Goal: Task Accomplishment & Management: Use online tool/utility

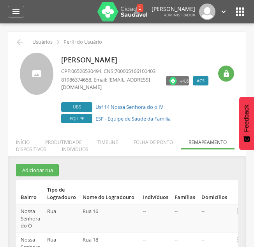
scroll to position [126, 0]
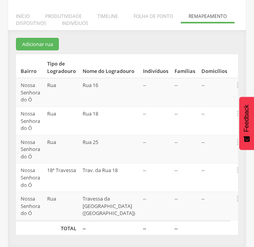
click at [148, 44] on section "Adicionar rua Bairro Tipo de Logradouro Nome do Logradouro Indivíduos Famílias …" at bounding box center [127, 136] width 222 height 197
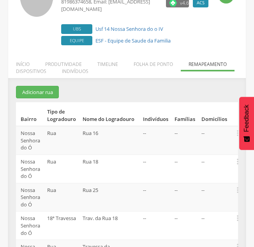
scroll to position [79, 0]
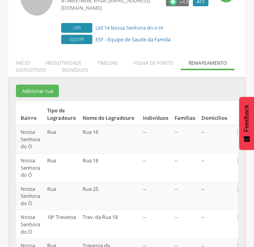
click at [169, 89] on section "Adicionar rua Bairro Tipo de Logradouro Nome do Logradouro Indivíduos Famílias …" at bounding box center [127, 183] width 222 height 197
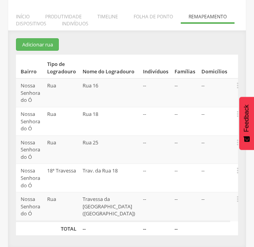
scroll to position [126, 0]
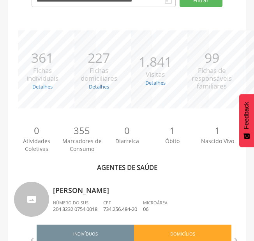
scroll to position [126, 0]
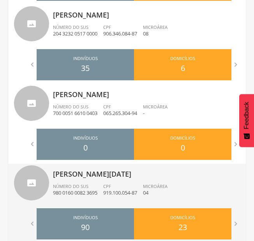
click at [127, 193] on p "919.100.054-87" at bounding box center [120, 192] width 34 height 7
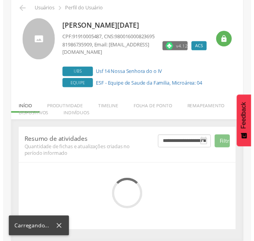
scroll to position [112, 0]
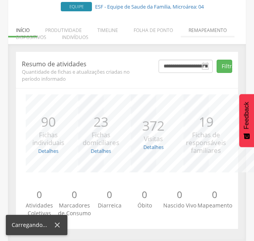
click at [196, 31] on li "Remapeamento" at bounding box center [208, 28] width 54 height 18
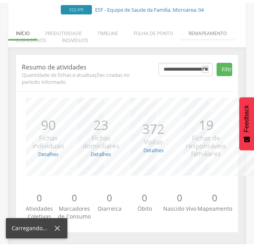
scroll to position [69, 0]
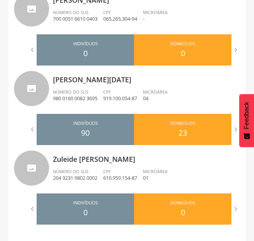
scroll to position [533, 0]
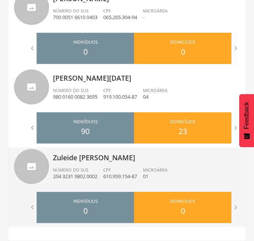
click at [79, 168] on span "Número do SUS" at bounding box center [70, 170] width 35 height 6
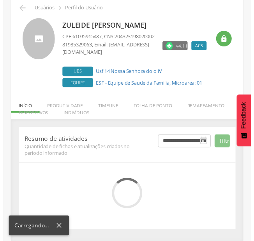
scroll to position [112, 0]
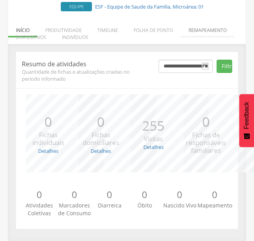
click at [212, 35] on li "Remapeamento" at bounding box center [208, 28] width 54 height 18
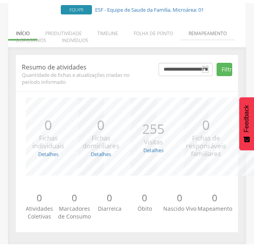
scroll to position [154, 0]
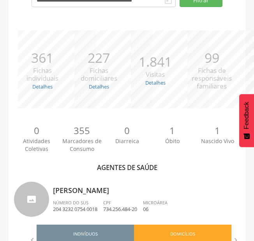
scroll to position [533, 0]
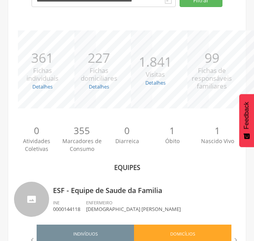
scroll to position [204, 0]
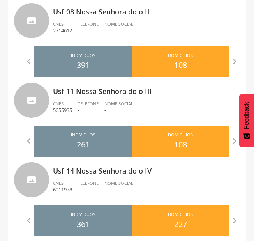
scroll to position [331, 0]
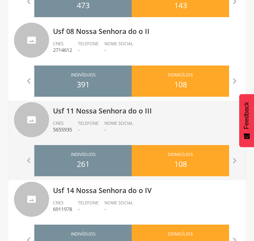
click at [102, 130] on div "Telefone -" at bounding box center [91, 126] width 26 height 13
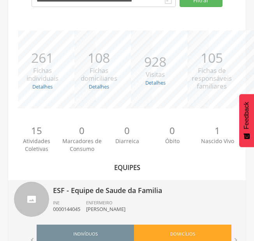
scroll to position [204, 0]
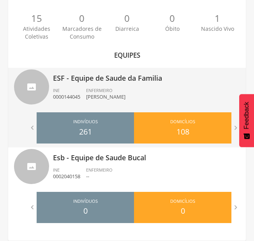
click at [103, 103] on li "ENFERMEIRO Luanne Rafaela Nunes Ferreira" at bounding box center [108, 95] width 45 height 17
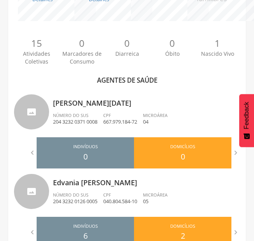
click at [103, 103] on p "Carmen Lucia de Araujo" at bounding box center [146, 101] width 187 height 16
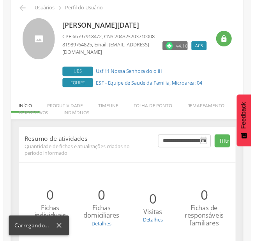
scroll to position [112, 0]
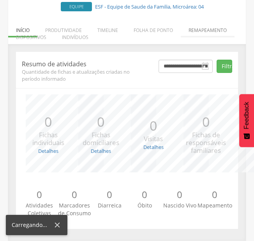
click at [212, 29] on li "Remapeamento" at bounding box center [208, 28] width 54 height 18
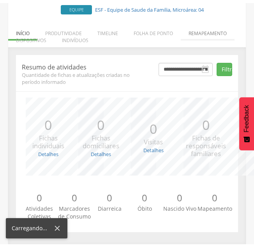
scroll to position [41, 0]
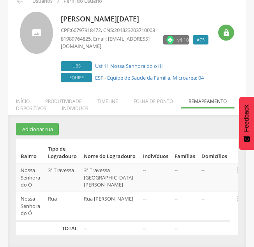
click at [136, 174] on td "3ª Travessa Rua Pedro de Souza Leão" at bounding box center [110, 177] width 59 height 28
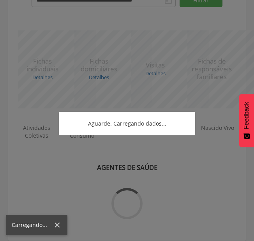
scroll to position [190, 0]
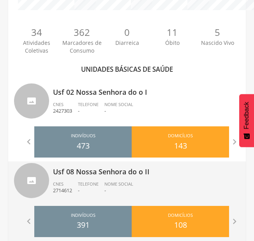
click at [176, 178] on div "Usf 08 Nossa Senhora do o II CNES 2714612 Telefone - Nome Social -" at bounding box center [146, 181] width 187 height 41
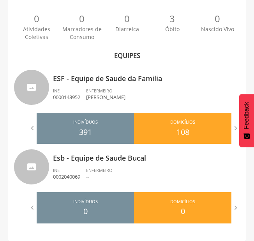
scroll to position [204, 0]
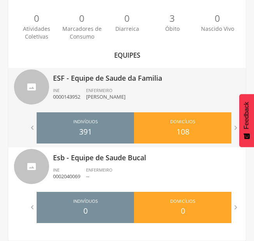
click at [165, 85] on div "ESF - Equipe de Saude da Familia INE 0000143952 ENFERMEIRO Marya Fernandha Sant…" at bounding box center [146, 88] width 187 height 41
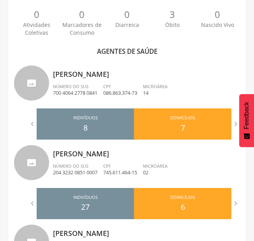
scroll to position [220, 0]
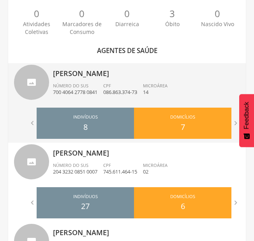
click at [139, 83] on div "CPF 086.863.374-73" at bounding box center [123, 89] width 40 height 13
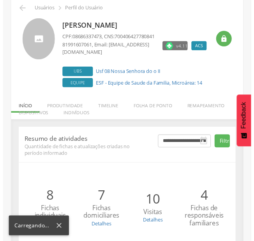
scroll to position [112, 0]
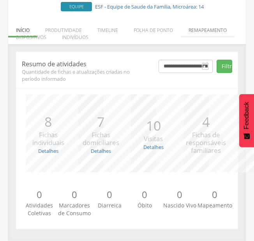
click at [212, 28] on li "Remapeamento" at bounding box center [208, 28] width 54 height 18
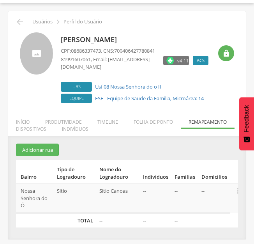
scroll to position [23, 0]
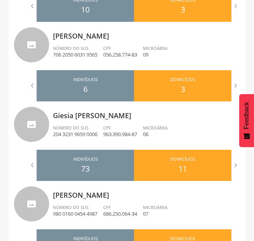
scroll to position [480, 0]
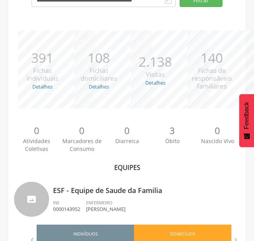
scroll to position [204, 0]
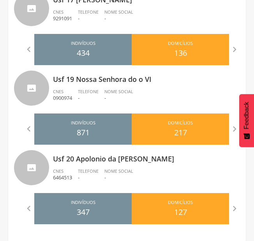
scroll to position [602, 0]
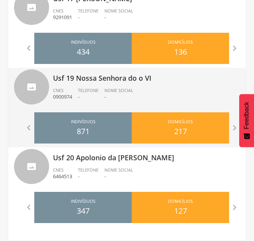
click at [85, 98] on p "-" at bounding box center [88, 96] width 21 height 7
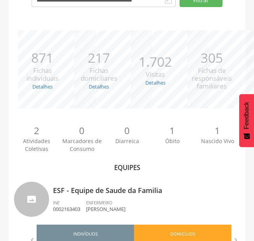
scroll to position [204, 0]
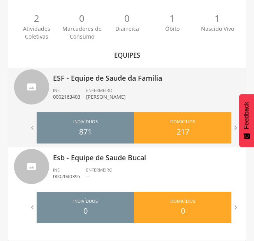
click at [107, 95] on p "Severina Raquel Andrade da Silva Barros" at bounding box center [105, 96] width 39 height 7
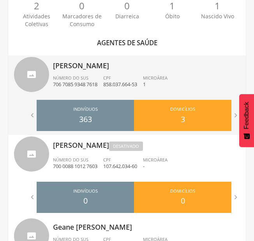
click at [107, 72] on div "Cicero Amaro da Silva Número do SUS 706 7085 9348 7618 CPF 858.037.664-53 Micro…" at bounding box center [146, 75] width 187 height 41
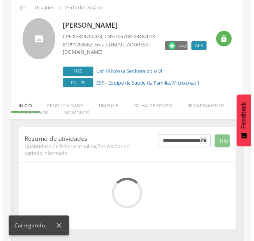
scroll to position [112, 0]
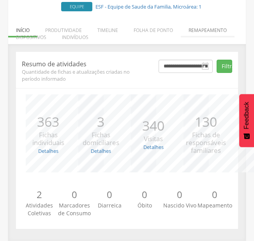
click at [200, 26] on li "Remapeamento" at bounding box center [208, 28] width 54 height 18
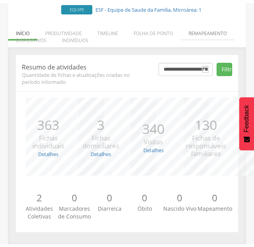
scroll to position [41, 0]
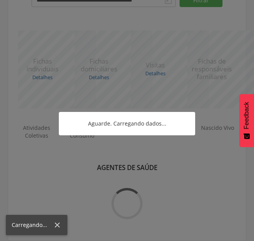
scroll to position [228, 0]
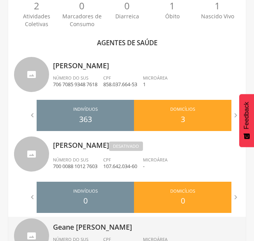
click at [111, 231] on p "Geane Maria dos Santos" at bounding box center [146, 225] width 187 height 16
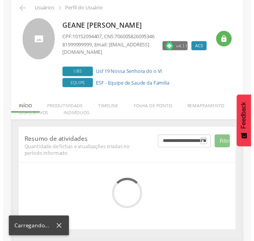
scroll to position [112, 0]
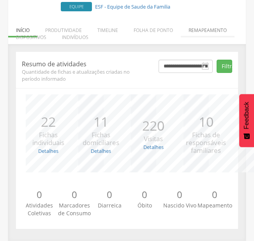
click at [205, 35] on li "Remapeamento" at bounding box center [208, 28] width 54 height 18
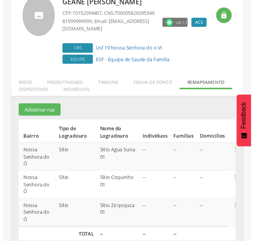
scroll to position [60, 0]
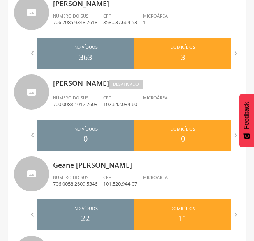
scroll to position [310, 0]
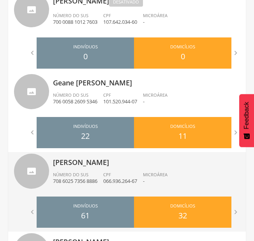
click at [116, 160] on p "Isabela Maria dos Santos Ferreira Pinto" at bounding box center [146, 160] width 187 height 16
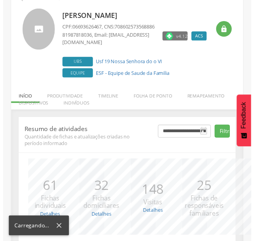
scroll to position [122, 0]
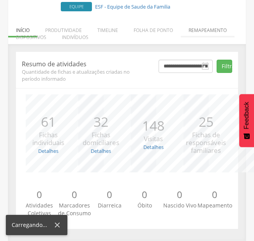
click at [201, 30] on li "Remapeamento" at bounding box center [208, 28] width 54 height 18
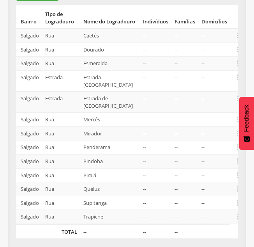
scroll to position [182, 0]
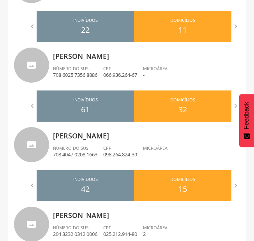
scroll to position [493, 0]
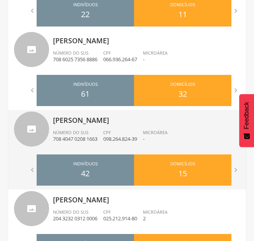
click at [129, 123] on p "Maria Claudia Assis de Souza" at bounding box center [146, 118] width 187 height 16
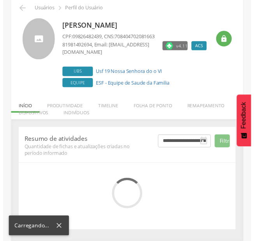
scroll to position [112, 0]
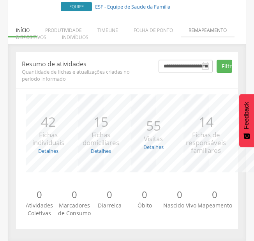
click at [204, 30] on li "Remapeamento" at bounding box center [208, 28] width 54 height 18
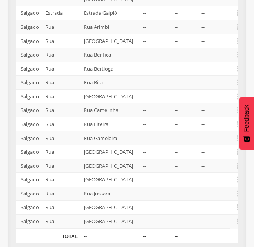
scroll to position [220, 0]
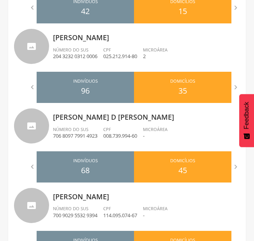
scroll to position [656, 0]
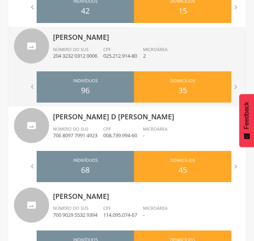
click at [95, 38] on p "Maria Madalena Ferreira" at bounding box center [146, 35] width 187 height 16
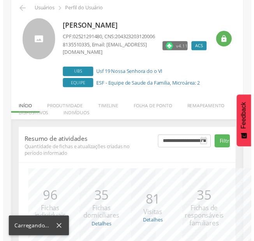
scroll to position [112, 0]
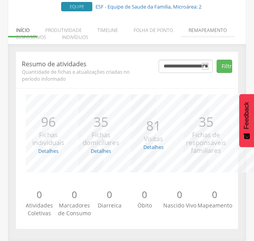
click at [204, 35] on li "Remapeamento" at bounding box center [208, 28] width 54 height 18
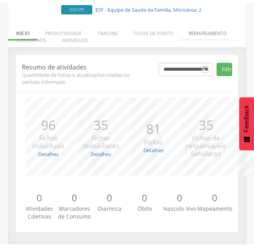
scroll to position [154, 0]
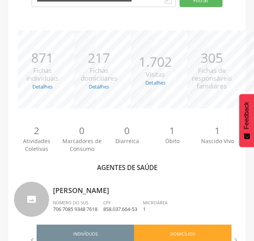
scroll to position [656, 0]
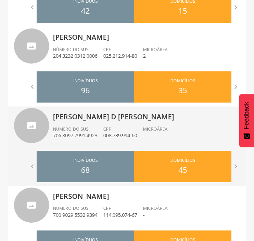
click at [160, 126] on span "Microárea" at bounding box center [155, 129] width 25 height 6
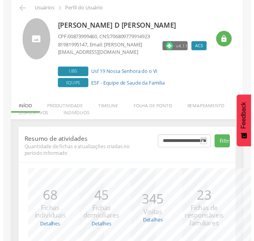
scroll to position [112, 0]
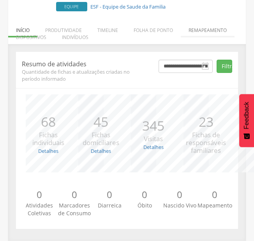
click at [216, 30] on li "Remapeamento" at bounding box center [208, 28] width 54 height 18
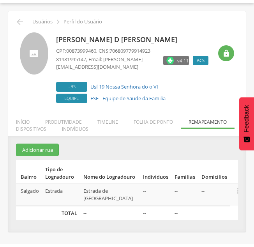
scroll to position [23, 0]
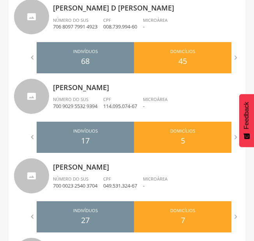
scroll to position [780, 0]
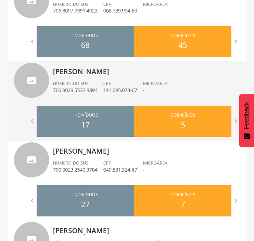
click at [100, 106] on div "Indivíduos 17" at bounding box center [85, 121] width 97 height 31
click at [114, 94] on li "CPF 114.095.074-67" at bounding box center [123, 88] width 40 height 17
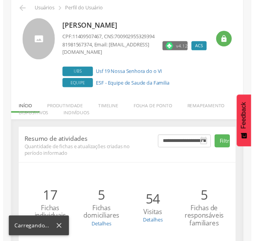
scroll to position [112, 0]
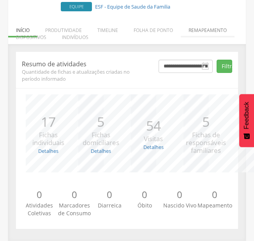
click at [196, 34] on li "Remapeamento" at bounding box center [208, 28] width 54 height 18
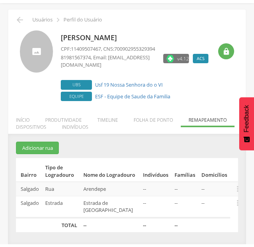
scroll to position [23, 0]
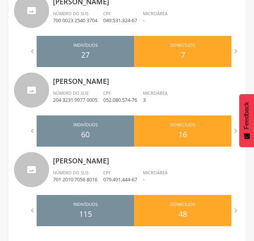
scroll to position [933, 0]
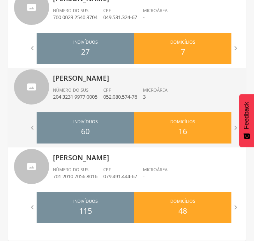
click at [124, 93] on p "052.080.574-76" at bounding box center [120, 96] width 34 height 7
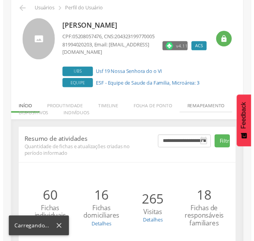
scroll to position [112, 0]
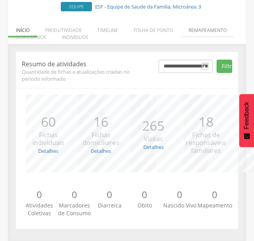
click at [194, 34] on li "Remapeamento" at bounding box center [208, 28] width 54 height 18
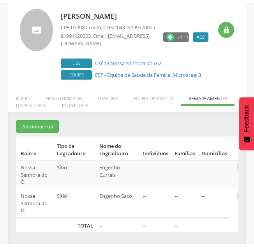
scroll to position [41, 0]
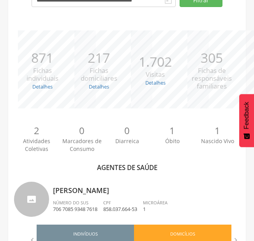
scroll to position [933, 0]
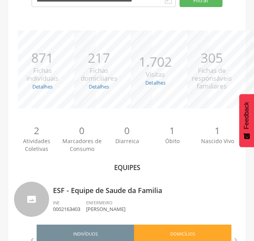
scroll to position [204, 0]
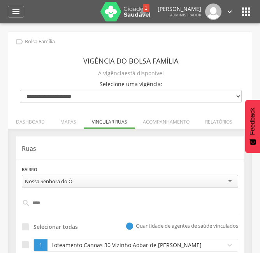
click at [118, 150] on p "Ruas" at bounding box center [130, 148] width 217 height 9
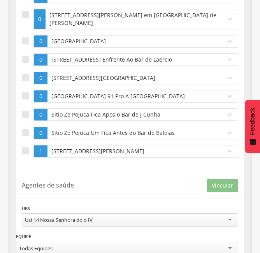
scroll to position [249, 0]
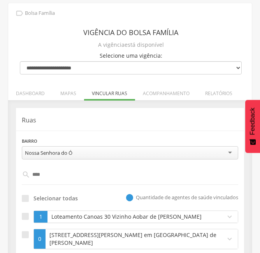
click at [47, 175] on input "***" at bounding box center [130, 174] width 200 height 13
type input "*"
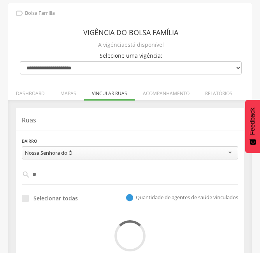
type input "*"
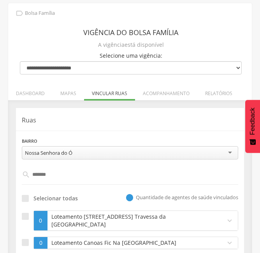
click at [100, 124] on p "Ruas" at bounding box center [130, 120] width 217 height 9
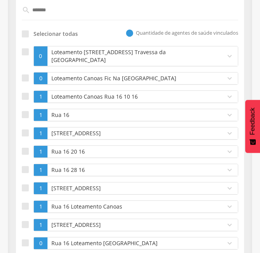
scroll to position [196, 0]
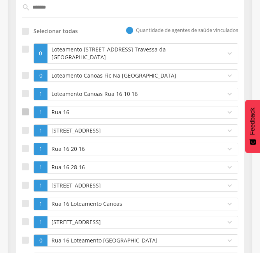
click at [26, 112] on div at bounding box center [25, 111] width 7 height 7
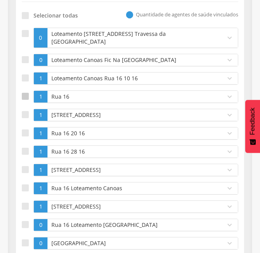
click at [26, 112] on div at bounding box center [25, 114] width 7 height 7
click at [26, 131] on div at bounding box center [25, 132] width 7 height 7
click at [26, 156] on label at bounding box center [28, 151] width 12 height 12
click at [25, 171] on div at bounding box center [25, 169] width 7 height 7
click at [26, 186] on div at bounding box center [25, 187] width 7 height 7
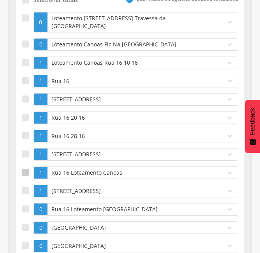
click at [26, 186] on label at bounding box center [28, 191] width 12 height 12
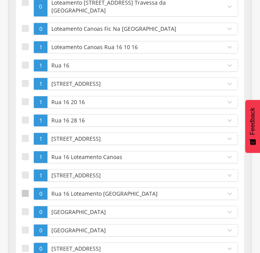
click at [26, 188] on ul "0 Loteamento Canoas 148 1 Andar A 3 Travessa da Rua 16 expand_more Bairro (CadÚ…" at bounding box center [130, 171] width 217 height 350
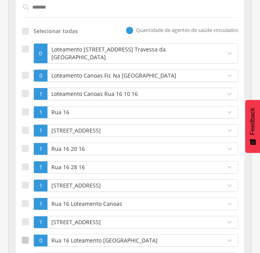
scroll to position [211, 0]
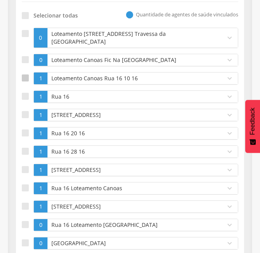
click at [32, 79] on label at bounding box center [28, 78] width 12 height 12
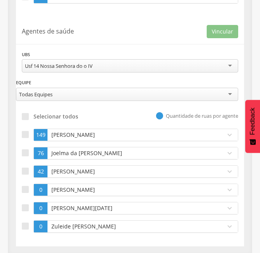
scroll to position [587, 0]
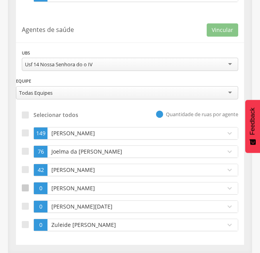
click at [25, 188] on div at bounding box center [25, 187] width 7 height 7
click at [226, 30] on button "Vincular" at bounding box center [223, 29] width 32 height 13
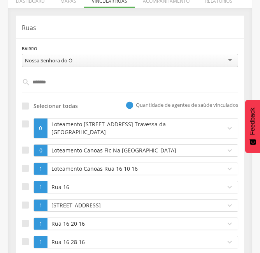
scroll to position [100, 0]
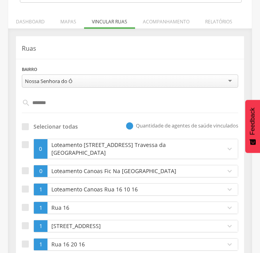
click at [74, 104] on input "******" at bounding box center [130, 102] width 200 height 13
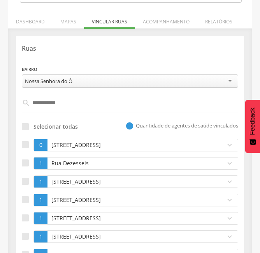
click at [88, 123] on div "Selecionar todas  Quantidade de agentes de saúde vinculados" at bounding box center [130, 126] width 217 height 14
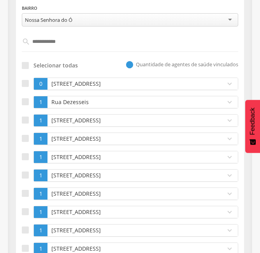
scroll to position [162, 0]
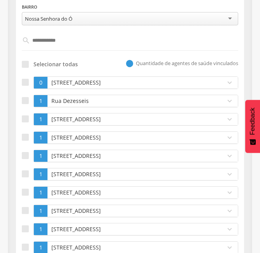
click at [23, 68] on div "Selecionar todas" at bounding box center [50, 63] width 56 height 14
click at [23, 65] on div at bounding box center [25, 64] width 7 height 7
click at [24, 82] on div at bounding box center [25, 82] width 7 height 7
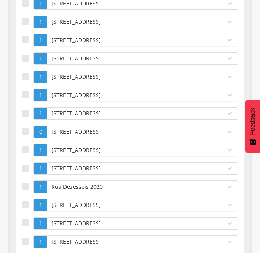
scroll to position [490, 0]
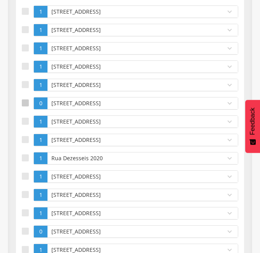
click at [27, 100] on div at bounding box center [25, 102] width 7 height 7
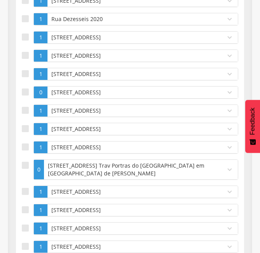
scroll to position [630, 0]
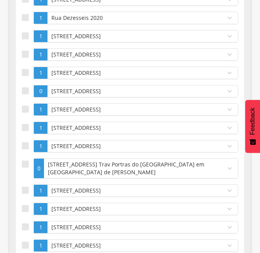
click at [25, 95] on label at bounding box center [28, 91] width 12 height 12
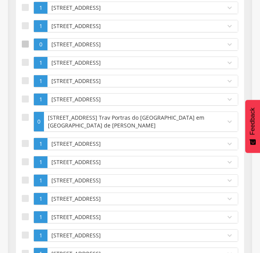
scroll to position [692, 0]
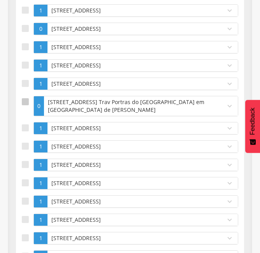
click at [25, 98] on div at bounding box center [25, 101] width 7 height 7
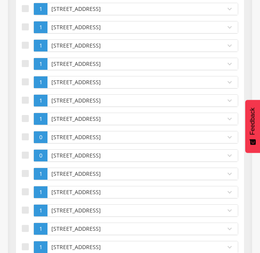
scroll to position [863, 0]
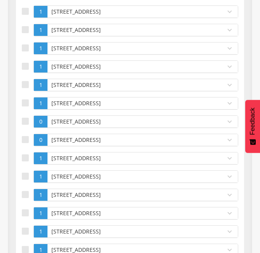
click at [25, 98] on label at bounding box center [28, 103] width 12 height 12
click at [24, 122] on div at bounding box center [25, 121] width 7 height 7
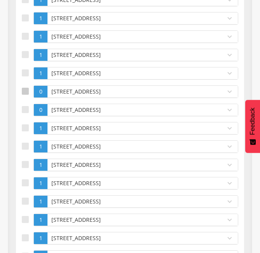
scroll to position [895, 0]
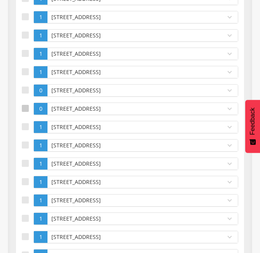
click at [24, 111] on div at bounding box center [25, 108] width 7 height 7
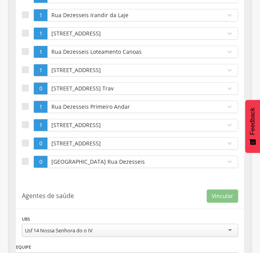
scroll to position [1502, 0]
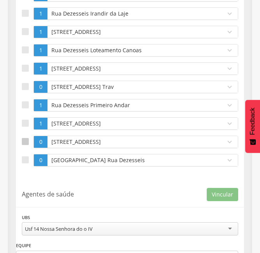
click at [23, 138] on div at bounding box center [25, 141] width 7 height 7
click at [23, 156] on div at bounding box center [25, 159] width 7 height 7
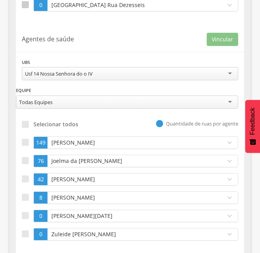
scroll to position [1658, 0]
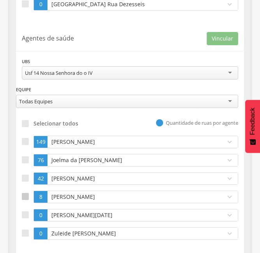
click at [22, 197] on div at bounding box center [25, 196] width 7 height 7
click at [214, 39] on button "Vincular" at bounding box center [223, 38] width 32 height 13
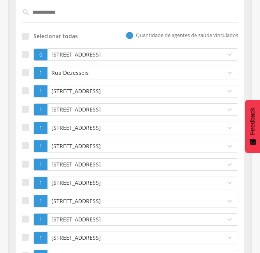
scroll to position [112, 0]
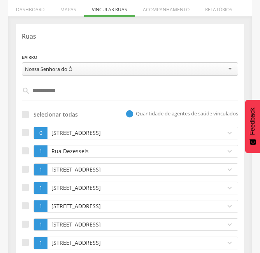
click at [69, 92] on input "**********" at bounding box center [130, 90] width 200 height 13
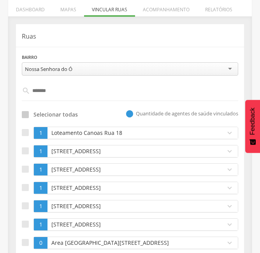
click at [24, 115] on div at bounding box center [25, 114] width 7 height 7
click at [73, 87] on input "******" at bounding box center [130, 90] width 200 height 13
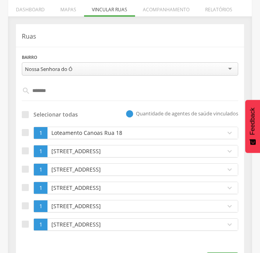
click at [94, 110] on div "Selecionar todas  Quantidade de agentes de saúde vinculados" at bounding box center [130, 114] width 217 height 14
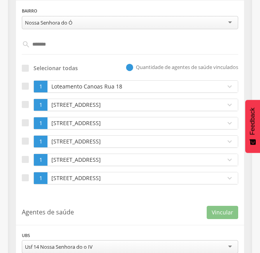
scroll to position [159, 0]
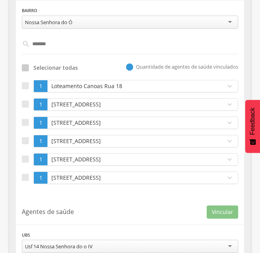
click at [25, 67] on div at bounding box center [25, 67] width 7 height 7
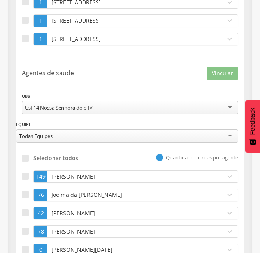
scroll to position [315, 0]
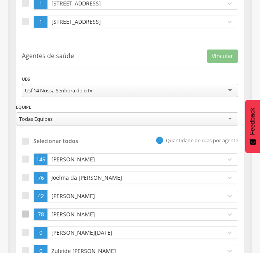
click at [26, 216] on div at bounding box center [25, 213] width 7 height 7
click at [225, 56] on button "Vincular" at bounding box center [223, 55] width 32 height 13
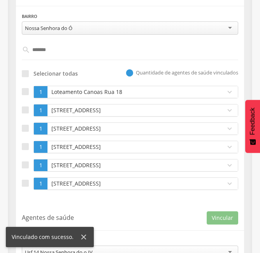
scroll to position [128, 0]
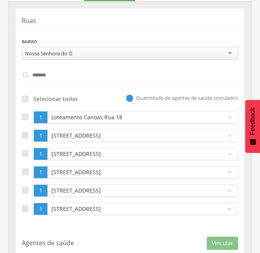
click at [63, 81] on input "******" at bounding box center [130, 75] width 200 height 13
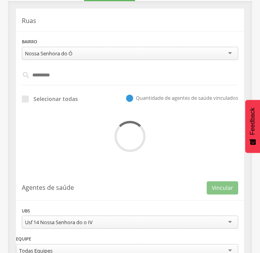
type input "**********"
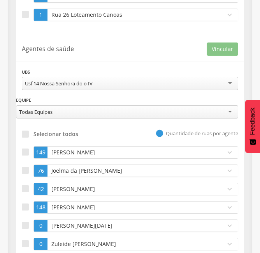
scroll to position [249, 0]
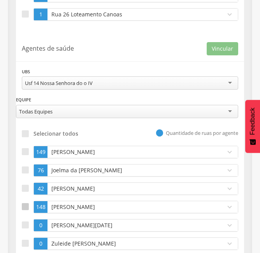
click at [28, 208] on div at bounding box center [25, 206] width 7 height 7
click at [220, 50] on button "Vincular" at bounding box center [223, 48] width 32 height 13
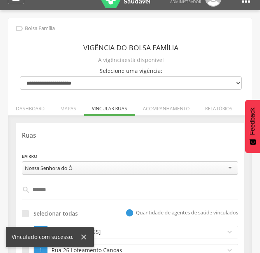
scroll to position [0, 0]
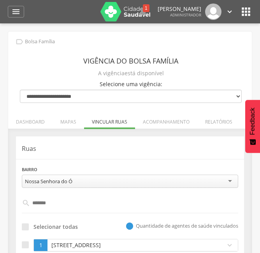
click at [59, 210] on div " ******" at bounding box center [130, 203] width 217 height 19
click at [55, 203] on input "******" at bounding box center [130, 202] width 200 height 13
click at [90, 159] on hr at bounding box center [130, 159] width 228 height 0
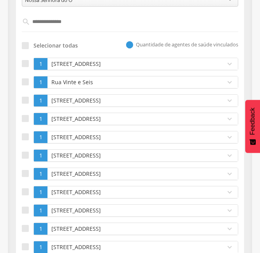
scroll to position [171, 0]
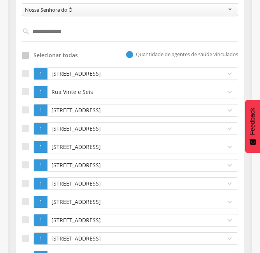
click at [29, 52] on label "Selecionar todas" at bounding box center [50, 55] width 56 height 8
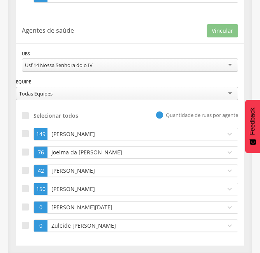
scroll to position [945, 0]
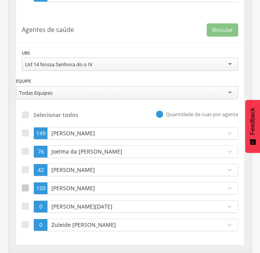
click at [25, 190] on div at bounding box center [25, 187] width 7 height 7
click at [220, 33] on button "Vincular" at bounding box center [223, 29] width 32 height 13
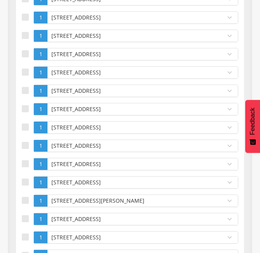
scroll to position [62, 0]
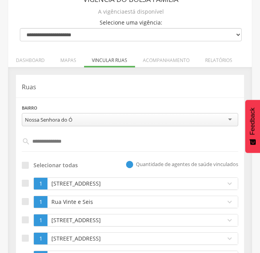
click at [76, 143] on input "**********" at bounding box center [130, 141] width 200 height 13
click at [25, 165] on div at bounding box center [25, 165] width 7 height 7
click at [102, 155] on div "**********" at bounding box center [130, 194] width 228 height 238
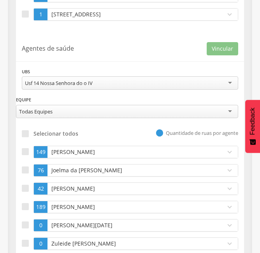
scroll to position [342, 0]
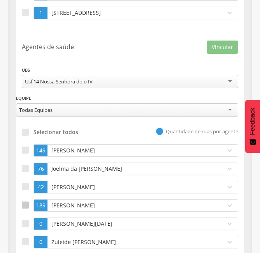
click at [24, 206] on div at bounding box center [25, 204] width 7 height 7
click at [217, 53] on button "Vincular" at bounding box center [223, 47] width 32 height 13
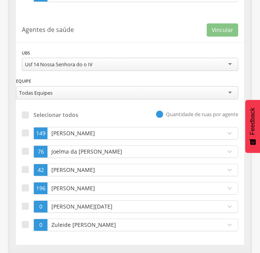
click at [90, 111] on div "Selecionar todos  Quantidade de ruas por agente" at bounding box center [130, 114] width 217 height 14
click at [97, 47] on div "**********" at bounding box center [130, 130] width 228 height 229
click at [101, 107] on div "**********" at bounding box center [130, 78] width 228 height 58
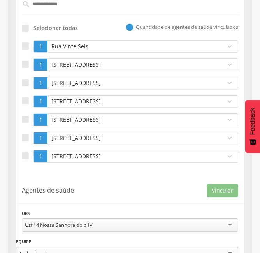
scroll to position [188, 0]
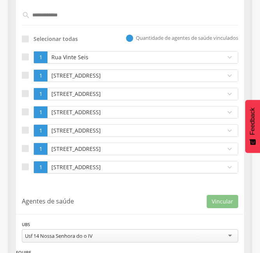
click at [59, 56] on p "Rua Vinte Seis" at bounding box center [134, 57] width 170 height 8
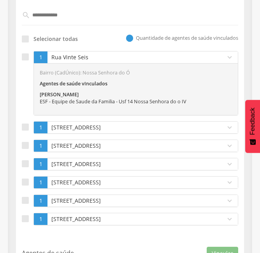
click at [59, 56] on p "Rua Vinte Seis" at bounding box center [134, 57] width 170 height 8
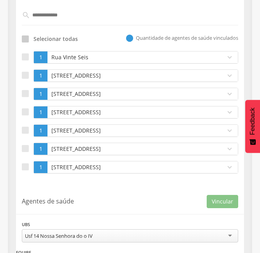
click at [28, 41] on div at bounding box center [25, 38] width 7 height 7
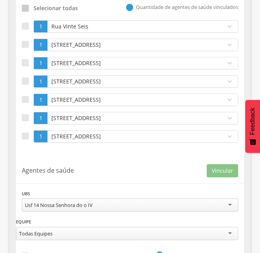
scroll to position [219, 0]
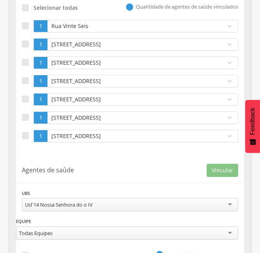
click at [125, 154] on div "**********" at bounding box center [130, 36] width 228 height 238
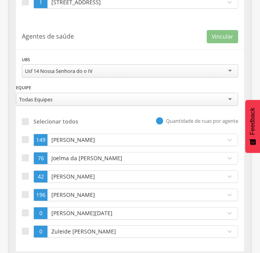
scroll to position [359, 0]
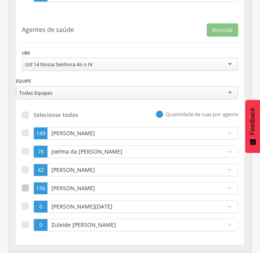
click at [30, 184] on label at bounding box center [28, 188] width 12 height 12
click at [220, 33] on button "Vincular" at bounding box center [223, 29] width 32 height 13
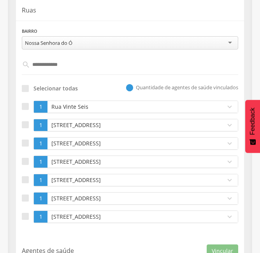
click at [68, 60] on input "**********" at bounding box center [130, 64] width 200 height 13
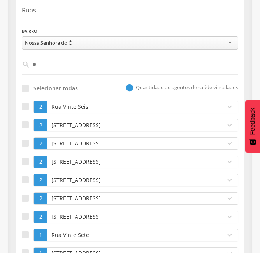
type input "*"
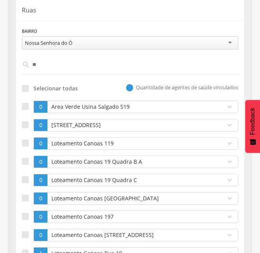
type input "*"
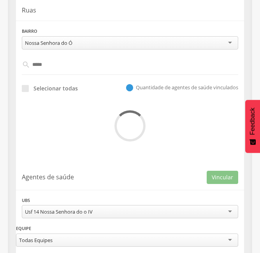
type input "******"
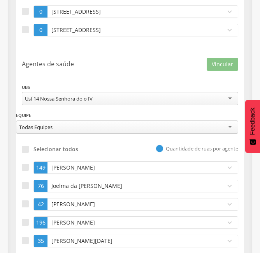
scroll to position [513, 0]
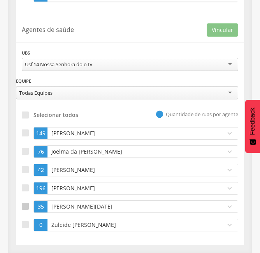
click at [30, 204] on label at bounding box center [28, 206] width 12 height 12
click at [224, 32] on button "Vincular" at bounding box center [223, 29] width 32 height 13
click at [63, 139] on div "[PERSON_NAME]" at bounding box center [135, 133] width 174 height 12
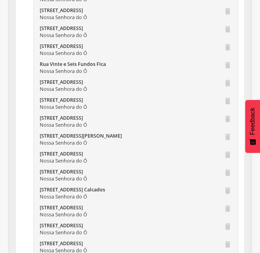
scroll to position [2866, 0]
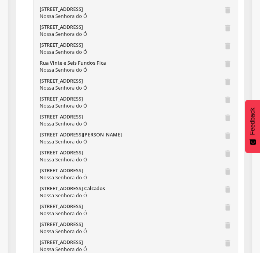
click at [227, 136] on icon "delete" at bounding box center [228, 138] width 9 height 14
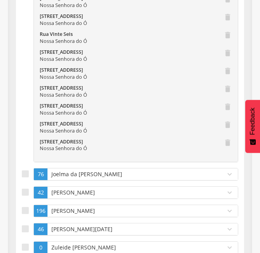
scroll to position [3179, 0]
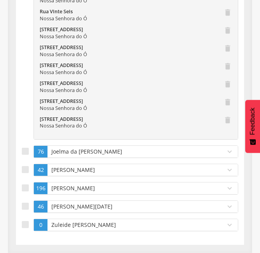
click at [69, 185] on p "[PERSON_NAME]" at bounding box center [134, 188] width 170 height 8
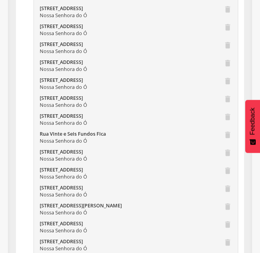
scroll to position [6372, 0]
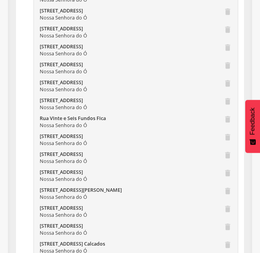
click at [227, 189] on icon "delete" at bounding box center [228, 194] width 9 height 14
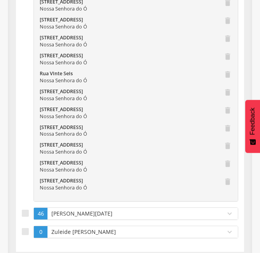
scroll to position [6686, 0]
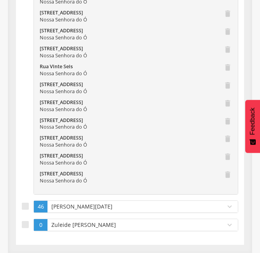
click at [65, 206] on p "[PERSON_NAME][DATE]" at bounding box center [134, 207] width 170 height 8
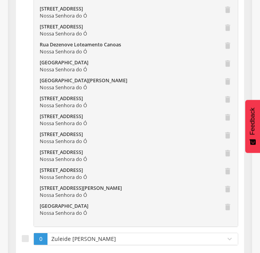
scroll to position [7539, 0]
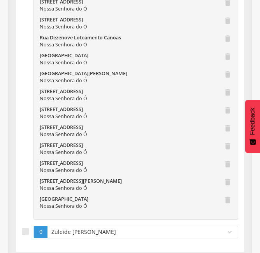
click at [144, 228] on p "Zuleide [PERSON_NAME]" at bounding box center [134, 232] width 170 height 8
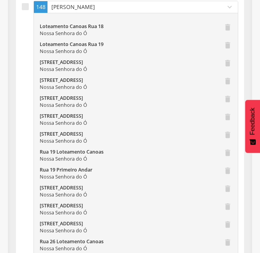
scroll to position [0, 0]
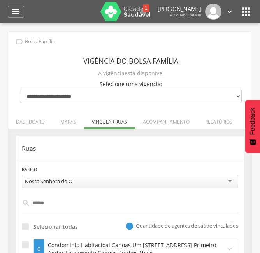
click at [53, 200] on input "******" at bounding box center [130, 202] width 200 height 13
click at [115, 167] on div "**********" at bounding box center [130, 176] width 217 height 23
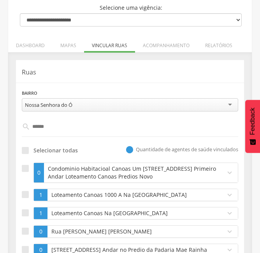
scroll to position [78, 0]
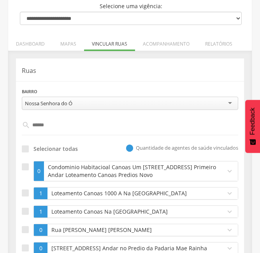
click at [65, 130] on input "******" at bounding box center [130, 124] width 200 height 13
type input "*"
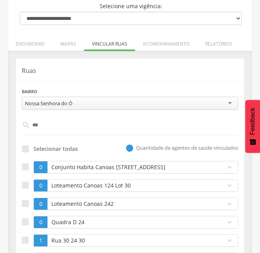
click at [31, 125] on input "**" at bounding box center [130, 124] width 200 height 13
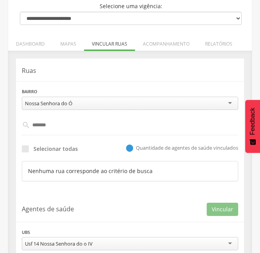
click at [75, 124] on input "******" at bounding box center [130, 124] width 200 height 13
type input "*"
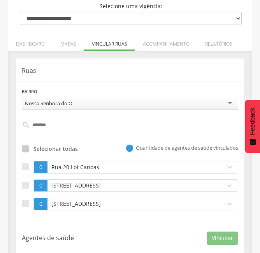
click at [28, 148] on div at bounding box center [25, 148] width 7 height 7
click at [85, 146] on div "Selecionar todas  Quantidade de agentes de saúde vinculados" at bounding box center [130, 148] width 217 height 14
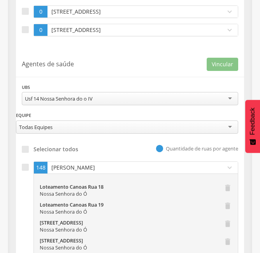
scroll to position [265, 0]
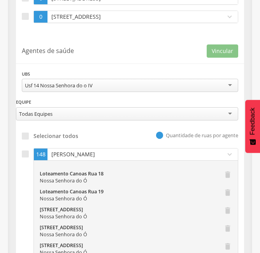
click at [88, 149] on div "[PERSON_NAME]" at bounding box center [135, 154] width 174 height 12
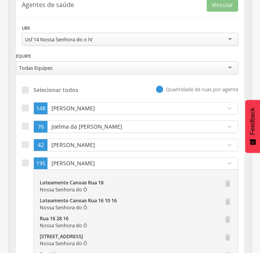
scroll to position [312, 0]
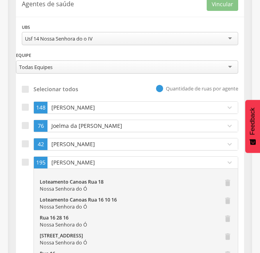
click at [92, 160] on p "[PERSON_NAME]" at bounding box center [134, 163] width 170 height 8
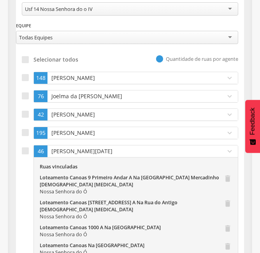
scroll to position [343, 0]
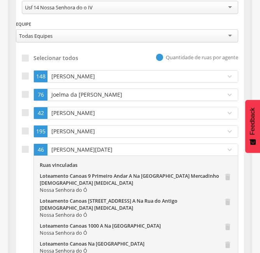
click at [81, 149] on p "[PERSON_NAME][DATE]" at bounding box center [134, 150] width 170 height 8
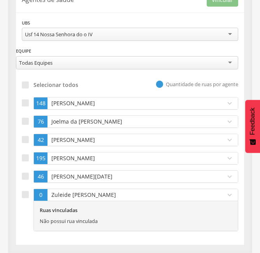
scroll to position [316, 0]
click at [21, 196] on div "**********" at bounding box center [130, 115] width 228 height 259
click at [25, 195] on div at bounding box center [25, 194] width 7 height 7
click at [227, 2] on button "Vincular" at bounding box center [223, -1] width 32 height 13
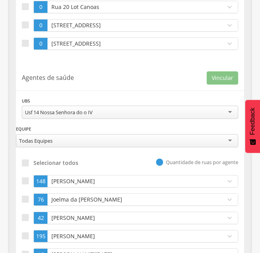
scroll to position [17, 0]
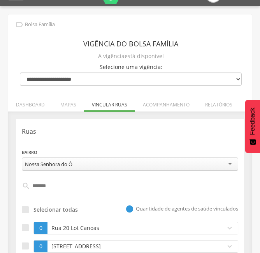
click at [61, 190] on input "******" at bounding box center [130, 185] width 200 height 13
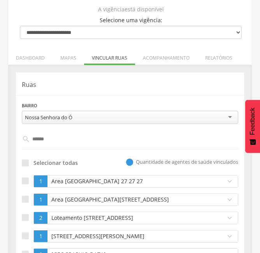
scroll to position [79, 0]
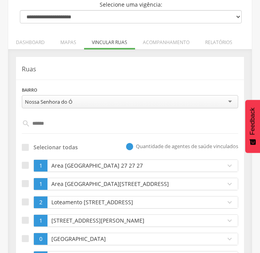
click at [68, 120] on input "******" at bounding box center [130, 123] width 200 height 13
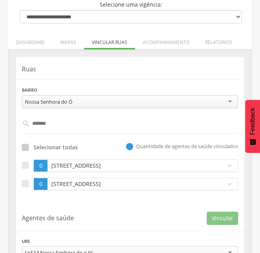
click at [25, 150] on div at bounding box center [25, 147] width 7 height 7
click at [83, 138] on div "**********" at bounding box center [130, 130] width 228 height 147
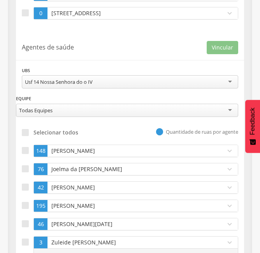
scroll to position [266, 0]
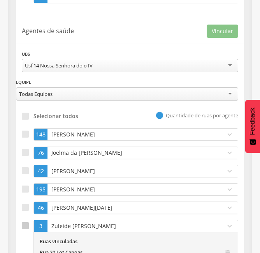
click at [24, 224] on div at bounding box center [25, 225] width 7 height 7
click at [228, 30] on button "Vincular" at bounding box center [223, 31] width 32 height 13
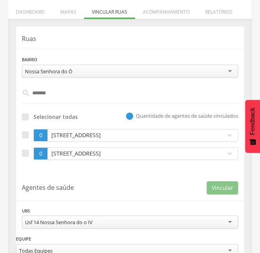
scroll to position [100, 0]
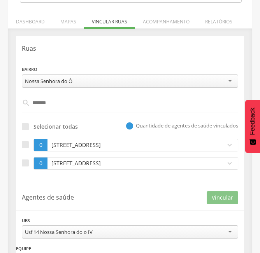
click at [67, 102] on input "******" at bounding box center [130, 102] width 200 height 13
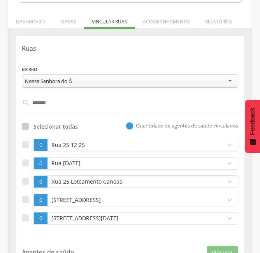
click at [27, 125] on div at bounding box center [25, 126] width 7 height 7
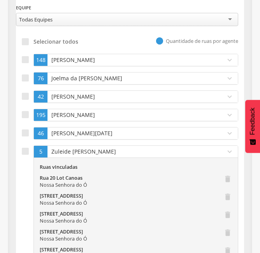
scroll to position [396, 0]
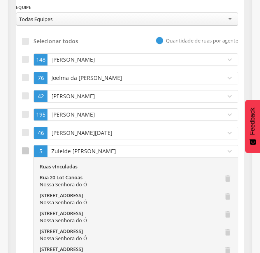
click at [24, 155] on label at bounding box center [28, 207] width 12 height 125
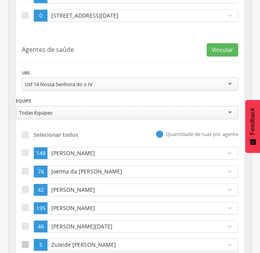
scroll to position [292, 0]
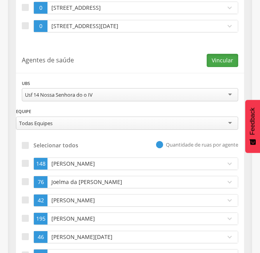
click at [225, 56] on button "Vincular" at bounding box center [223, 60] width 32 height 13
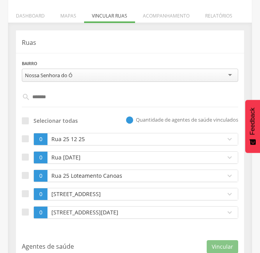
scroll to position [110, 0]
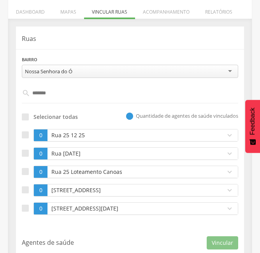
click at [59, 97] on input "******" at bounding box center [130, 92] width 200 height 13
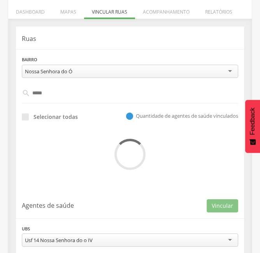
type input "***"
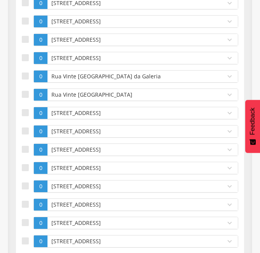
scroll to position [426, 0]
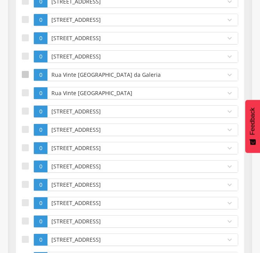
click at [23, 73] on div at bounding box center [25, 74] width 7 height 7
click at [28, 94] on div at bounding box center [25, 92] width 7 height 7
click at [28, 110] on div at bounding box center [25, 110] width 7 height 7
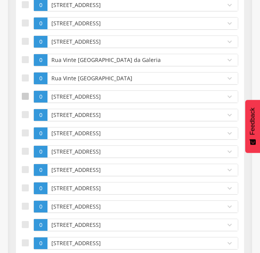
scroll to position [442, 0]
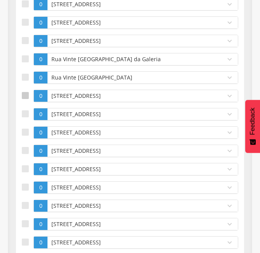
click at [28, 110] on div at bounding box center [25, 113] width 7 height 7
click at [27, 131] on div at bounding box center [25, 132] width 7 height 7
click at [27, 150] on div at bounding box center [25, 150] width 7 height 7
click at [24, 169] on div at bounding box center [25, 168] width 7 height 7
click at [24, 188] on div at bounding box center [25, 186] width 7 height 7
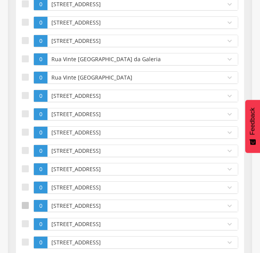
click at [24, 200] on label at bounding box center [28, 205] width 12 height 12
click at [24, 219] on label at bounding box center [28, 224] width 12 height 12
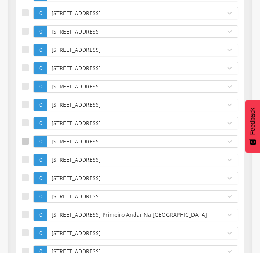
scroll to position [535, 0]
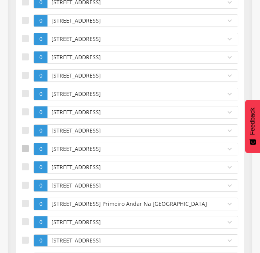
click at [28, 154] on label at bounding box center [28, 149] width 12 height 12
click at [25, 169] on div at bounding box center [25, 166] width 7 height 7
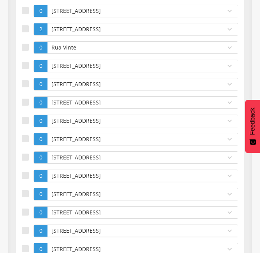
scroll to position [13, 0]
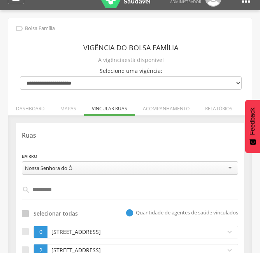
click at [29, 215] on label "Selecionar todas" at bounding box center [50, 214] width 56 height 8
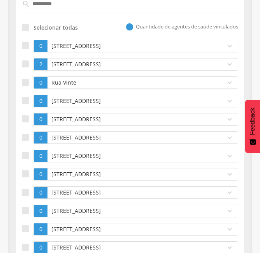
scroll to position [200, 0]
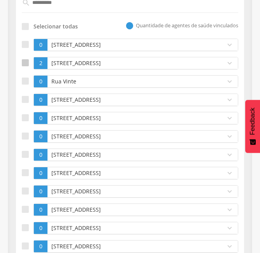
click at [27, 63] on div at bounding box center [25, 62] width 7 height 7
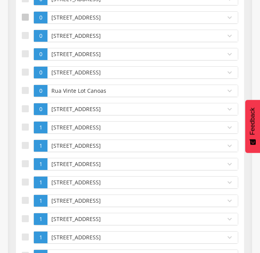
scroll to position [792, 0]
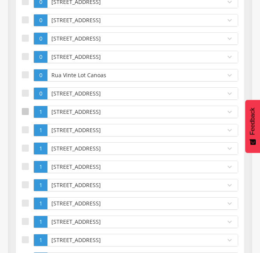
click at [26, 113] on div at bounding box center [25, 111] width 7 height 7
click at [25, 129] on div at bounding box center [25, 129] width 7 height 7
click at [23, 146] on div at bounding box center [25, 147] width 7 height 7
click at [24, 163] on div at bounding box center [25, 166] width 7 height 7
click at [23, 181] on div at bounding box center [25, 184] width 7 height 7
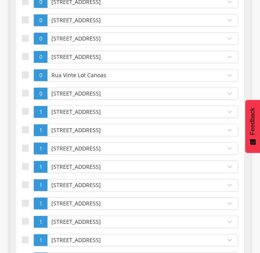
click at [24, 201] on div at bounding box center [25, 202] width 7 height 7
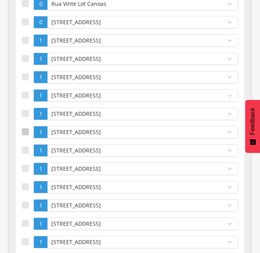
scroll to position [901, 0]
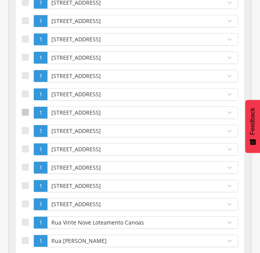
click at [27, 114] on div at bounding box center [25, 112] width 7 height 7
click at [26, 130] on div at bounding box center [25, 130] width 7 height 7
click at [24, 146] on div at bounding box center [25, 148] width 7 height 7
click at [23, 166] on div at bounding box center [25, 167] width 7 height 7
click at [22, 188] on div at bounding box center [25, 185] width 7 height 7
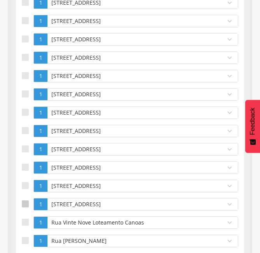
click at [23, 203] on div at bounding box center [25, 203] width 7 height 7
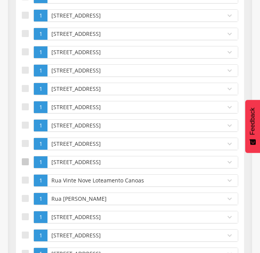
scroll to position [1010, 0]
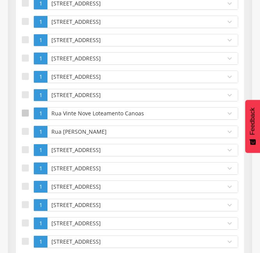
click at [22, 110] on div at bounding box center [25, 112] width 7 height 7
click at [22, 128] on div at bounding box center [25, 131] width 7 height 7
click at [25, 145] on label at bounding box center [28, 150] width 12 height 12
click at [27, 162] on label at bounding box center [28, 168] width 12 height 12
click at [26, 183] on div at bounding box center [25, 186] width 7 height 7
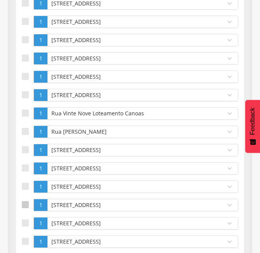
click at [24, 199] on label at bounding box center [28, 205] width 12 height 12
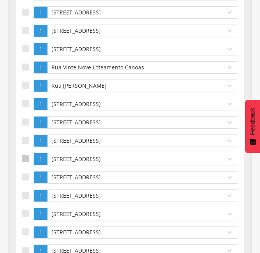
scroll to position [1057, 0]
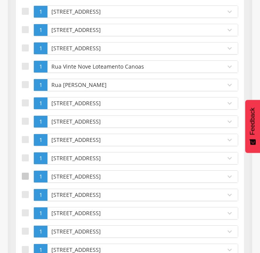
click at [25, 173] on div at bounding box center [25, 176] width 7 height 7
click at [24, 194] on div at bounding box center [25, 194] width 7 height 7
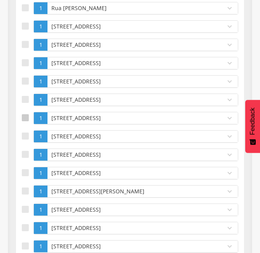
scroll to position [1135, 0]
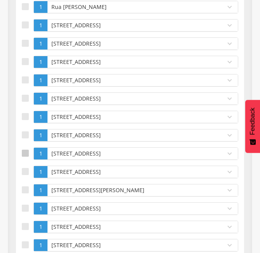
click at [26, 150] on div at bounding box center [25, 153] width 7 height 7
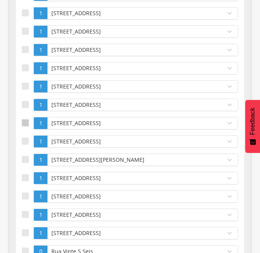
scroll to position [1166, 0]
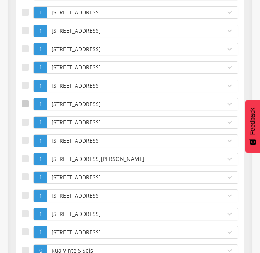
click at [24, 99] on label at bounding box center [28, 104] width 12 height 12
click at [23, 139] on div at bounding box center [25, 140] width 7 height 7
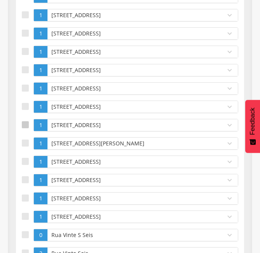
click at [23, 139] on div at bounding box center [25, 142] width 7 height 7
click at [23, 164] on div at bounding box center [25, 161] width 7 height 7
click at [24, 177] on div at bounding box center [25, 179] width 7 height 7
click at [23, 199] on div at bounding box center [25, 197] width 7 height 7
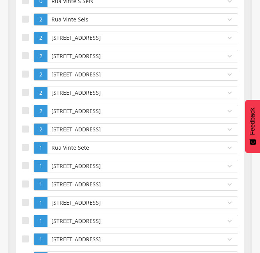
scroll to position [1431, 0]
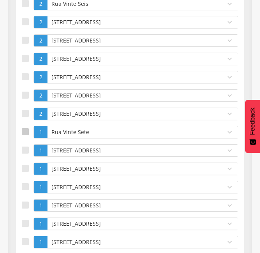
click at [23, 130] on div at bounding box center [25, 131] width 7 height 7
click at [23, 148] on div at bounding box center [25, 149] width 7 height 7
click at [24, 167] on div at bounding box center [25, 168] width 7 height 7
click at [25, 185] on div at bounding box center [25, 186] width 7 height 7
click at [23, 206] on div at bounding box center [25, 204] width 7 height 7
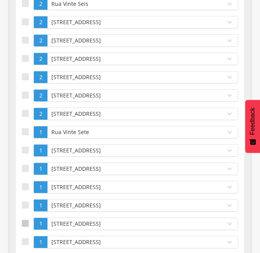
click at [23, 221] on div at bounding box center [25, 223] width 7 height 7
click at [23, 238] on div at bounding box center [25, 241] width 7 height 7
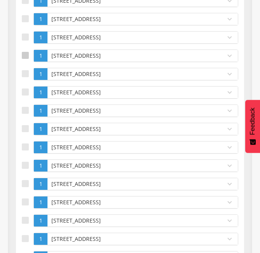
scroll to position [1633, 0]
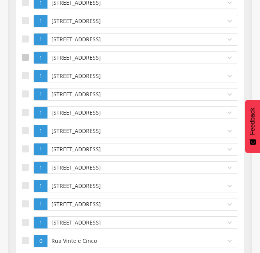
click at [24, 59] on div at bounding box center [25, 57] width 7 height 7
drag, startPoint x: 24, startPoint y: 68, endPoint x: 25, endPoint y: 73, distance: 5.6
click at [27, 92] on div at bounding box center [25, 93] width 7 height 7
click at [25, 107] on label at bounding box center [28, 112] width 12 height 12
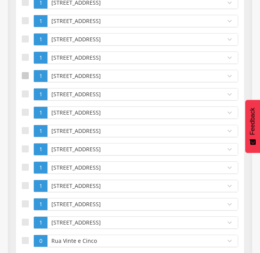
click at [25, 74] on div at bounding box center [25, 75] width 7 height 7
click at [25, 129] on div at bounding box center [25, 130] width 7 height 7
click at [24, 147] on div at bounding box center [25, 148] width 7 height 7
click at [23, 161] on label at bounding box center [28, 167] width 12 height 12
drag, startPoint x: 26, startPoint y: 181, endPoint x: 28, endPoint y: 200, distance: 18.4
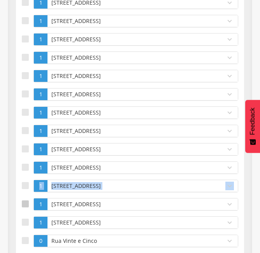
click at [28, 200] on div at bounding box center [25, 203] width 7 height 7
click at [27, 188] on div at bounding box center [25, 185] width 7 height 7
click at [25, 221] on div at bounding box center [25, 221] width 7 height 7
click at [25, 238] on div at bounding box center [25, 240] width 7 height 7
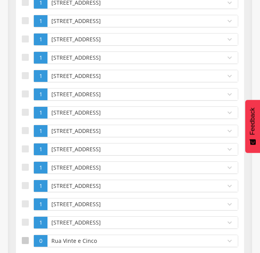
scroll to position [1649, 0]
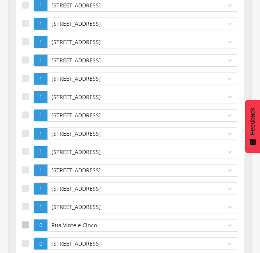
click at [26, 222] on div at bounding box center [25, 224] width 7 height 7
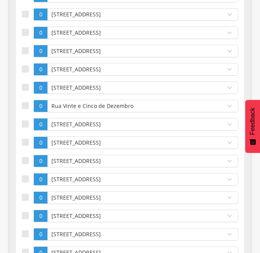
scroll to position [2070, 0]
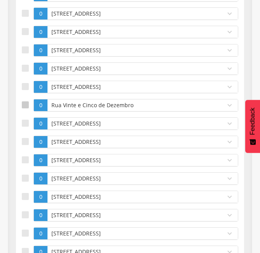
click at [26, 106] on div at bounding box center [25, 104] width 7 height 7
click at [26, 120] on div at bounding box center [25, 123] width 7 height 7
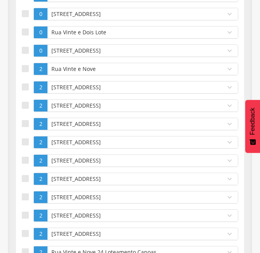
scroll to position [2381, 0]
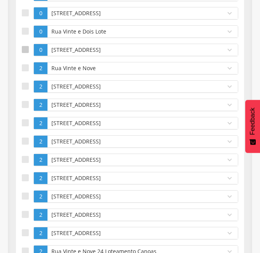
click at [25, 52] on div at bounding box center [25, 49] width 7 height 7
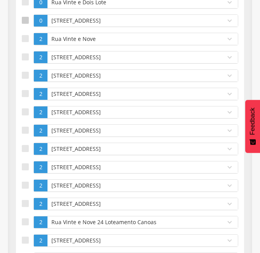
scroll to position [2412, 0]
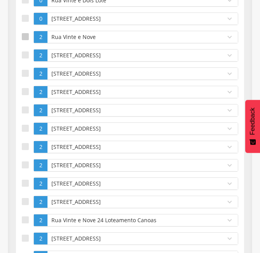
click at [26, 34] on div at bounding box center [25, 36] width 7 height 7
click at [24, 55] on div at bounding box center [25, 54] width 7 height 7
click at [25, 73] on div at bounding box center [25, 73] width 7 height 7
click at [25, 92] on div at bounding box center [25, 91] width 7 height 7
click at [24, 106] on label at bounding box center [28, 110] width 12 height 12
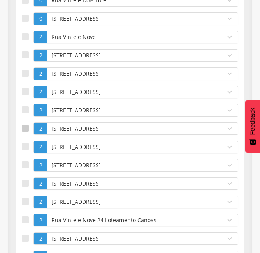
click at [23, 129] on div at bounding box center [25, 128] width 7 height 7
click at [26, 144] on div at bounding box center [25, 146] width 7 height 7
click at [25, 164] on div at bounding box center [25, 164] width 7 height 7
click at [25, 183] on div at bounding box center [25, 183] width 7 height 7
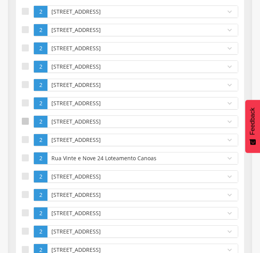
scroll to position [2475, 0]
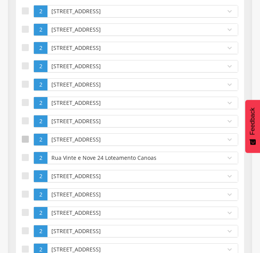
click at [26, 145] on label at bounding box center [28, 139] width 12 height 12
click at [25, 155] on div at bounding box center [25, 157] width 7 height 7
click at [25, 177] on div at bounding box center [25, 175] width 7 height 7
click at [25, 192] on div at bounding box center [25, 193] width 7 height 7
click at [26, 213] on div at bounding box center [25, 212] width 7 height 7
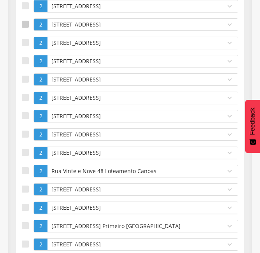
scroll to position [2646, 0]
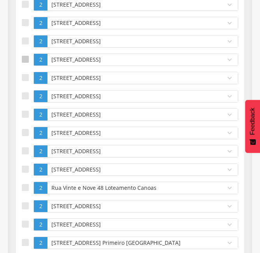
click at [25, 58] on div at bounding box center [25, 59] width 7 height 7
click at [26, 77] on div at bounding box center [25, 77] width 7 height 7
click at [25, 95] on div at bounding box center [25, 95] width 7 height 7
click at [25, 112] on div at bounding box center [25, 114] width 7 height 7
click at [25, 129] on div at bounding box center [25, 132] width 7 height 7
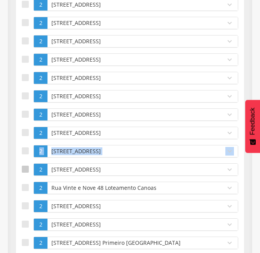
drag, startPoint x: 23, startPoint y: 148, endPoint x: 23, endPoint y: 169, distance: 20.6
click at [23, 169] on ul "0 Rua Rua Vinte 19 expand_more Bairro (CadÚnico): Nossa Senhora do Ó Agentes de…" at bounding box center [130, 127] width 217 height 5069
click at [23, 169] on div at bounding box center [25, 169] width 7 height 7
click at [25, 186] on div at bounding box center [25, 187] width 7 height 7
click at [29, 150] on label at bounding box center [28, 151] width 12 height 12
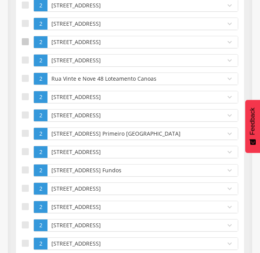
scroll to position [2771, 0]
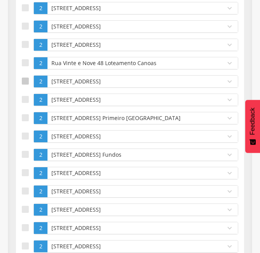
click at [26, 76] on label at bounding box center [28, 81] width 12 height 12
click at [22, 99] on div at bounding box center [25, 99] width 7 height 7
click at [24, 114] on div at bounding box center [25, 117] width 7 height 7
click at [26, 137] on div at bounding box center [25, 135] width 7 height 7
click at [26, 153] on div at bounding box center [25, 154] width 7 height 7
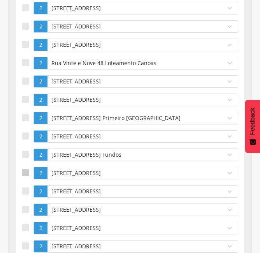
click at [25, 169] on div at bounding box center [25, 172] width 7 height 7
click at [24, 194] on div at bounding box center [25, 190] width 7 height 7
click at [25, 207] on div at bounding box center [25, 209] width 7 height 7
click at [26, 228] on div at bounding box center [25, 227] width 7 height 7
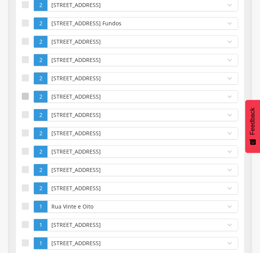
scroll to position [2911, 0]
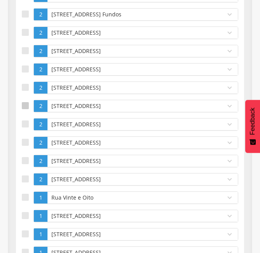
click at [28, 104] on div at bounding box center [25, 105] width 7 height 7
click at [27, 119] on label at bounding box center [28, 124] width 12 height 12
click at [27, 137] on label at bounding box center [28, 142] width 12 height 12
click at [26, 163] on div at bounding box center [25, 160] width 7 height 7
click at [24, 175] on div at bounding box center [25, 178] width 7 height 7
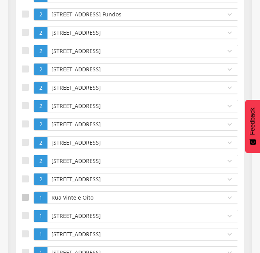
click at [23, 197] on div at bounding box center [25, 197] width 7 height 7
click at [27, 210] on label at bounding box center [28, 216] width 12 height 12
click at [27, 234] on div at bounding box center [25, 233] width 7 height 7
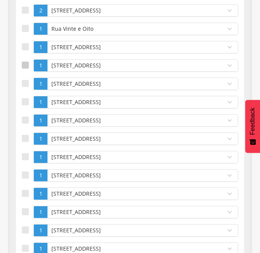
scroll to position [3082, 0]
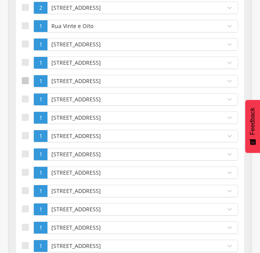
click at [26, 83] on div at bounding box center [25, 80] width 7 height 7
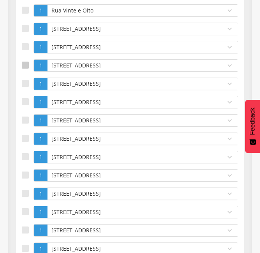
scroll to position [3113, 0]
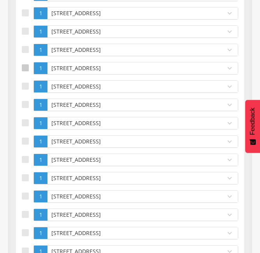
click at [25, 65] on div at bounding box center [25, 67] width 7 height 7
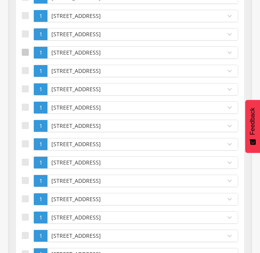
scroll to position [3144, 0]
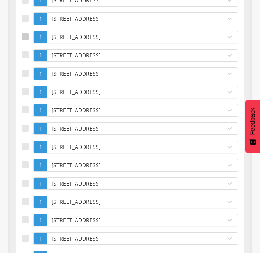
click at [25, 56] on div at bounding box center [25, 54] width 7 height 7
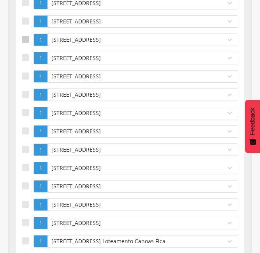
click at [25, 56] on div at bounding box center [25, 57] width 7 height 7
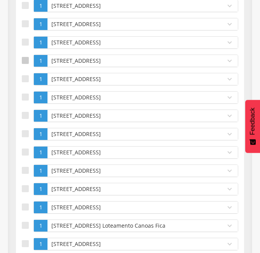
click at [25, 57] on div at bounding box center [25, 60] width 7 height 7
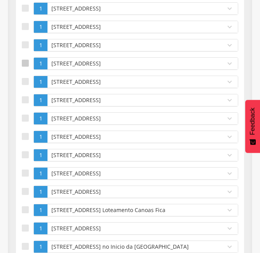
click at [25, 65] on div at bounding box center [25, 63] width 7 height 7
click at [27, 83] on div at bounding box center [25, 81] width 7 height 7
click at [27, 100] on div at bounding box center [25, 99] width 7 height 7
click at [26, 115] on div at bounding box center [25, 117] width 7 height 7
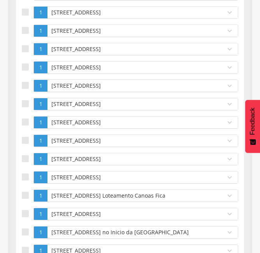
scroll to position [3207, 0]
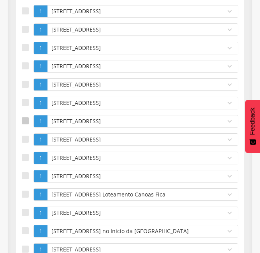
click at [25, 123] on div at bounding box center [25, 120] width 7 height 7
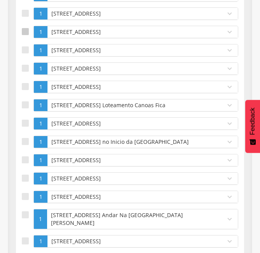
scroll to position [3285, 0]
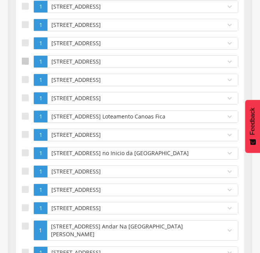
click at [28, 64] on div at bounding box center [25, 61] width 7 height 7
click at [27, 83] on div at bounding box center [25, 79] width 7 height 7
click at [26, 101] on div at bounding box center [25, 97] width 7 height 7
click at [25, 113] on div at bounding box center [25, 116] width 7 height 7
click at [27, 132] on div at bounding box center [25, 134] width 7 height 7
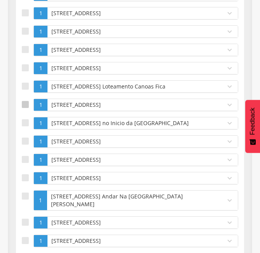
scroll to position [3316, 0]
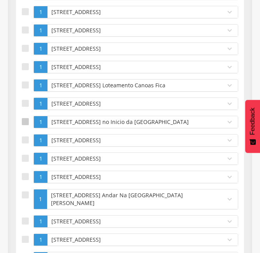
click at [27, 126] on label at bounding box center [28, 122] width 12 height 12
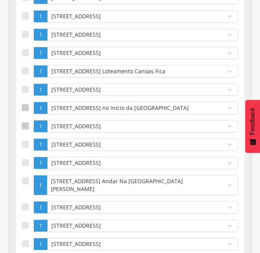
scroll to position [3331, 0]
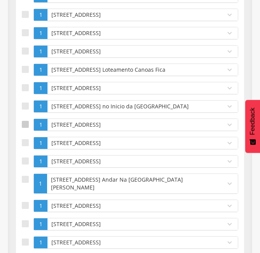
click at [27, 137] on label at bounding box center [28, 143] width 12 height 12
click at [24, 127] on div at bounding box center [25, 124] width 7 height 7
click at [26, 160] on div at bounding box center [25, 160] width 7 height 7
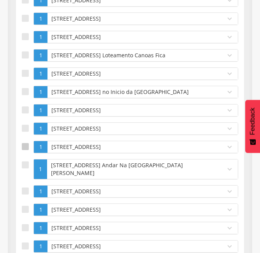
scroll to position [3347, 0]
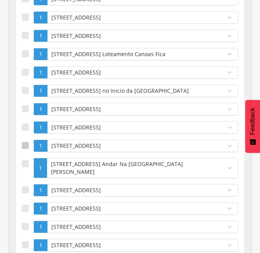
click at [26, 160] on div at bounding box center [25, 163] width 7 height 7
click at [26, 184] on label at bounding box center [28, 190] width 12 height 12
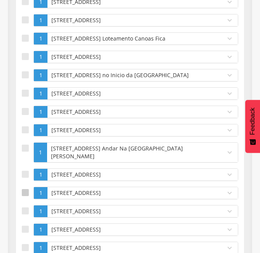
click at [26, 189] on div at bounding box center [25, 192] width 7 height 7
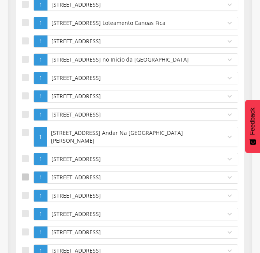
scroll to position [3394, 0]
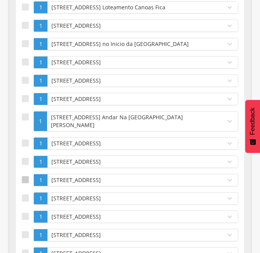
click at [27, 176] on div at bounding box center [25, 179] width 7 height 7
click at [26, 194] on div at bounding box center [25, 197] width 7 height 7
click at [25, 213] on div at bounding box center [25, 216] width 7 height 7
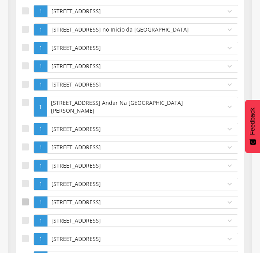
scroll to position [3409, 0]
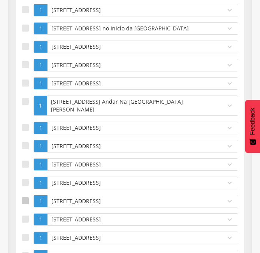
click at [25, 215] on div at bounding box center [25, 218] width 7 height 7
click at [25, 234] on div at bounding box center [25, 237] width 7 height 7
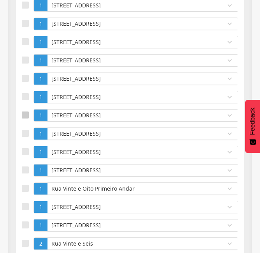
scroll to position [3534, 0]
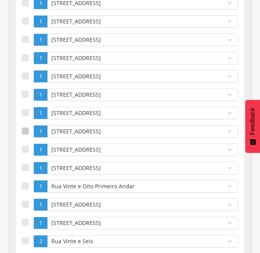
click at [28, 127] on div at bounding box center [25, 130] width 7 height 7
click at [26, 143] on label at bounding box center [28, 149] width 12 height 12
click at [25, 164] on div at bounding box center [25, 167] width 7 height 7
click at [26, 182] on div at bounding box center [25, 185] width 7 height 7
click at [26, 201] on div at bounding box center [25, 204] width 7 height 7
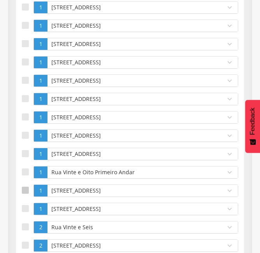
scroll to position [3549, 0]
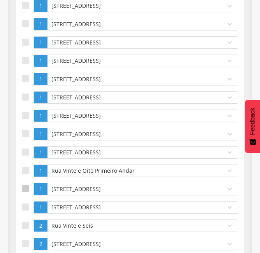
click at [26, 185] on div at bounding box center [25, 188] width 7 height 7
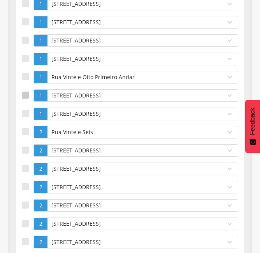
scroll to position [3658, 0]
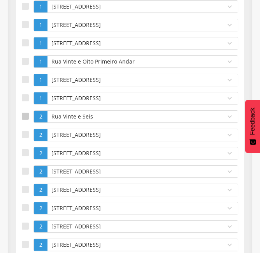
click at [25, 113] on div at bounding box center [25, 116] width 7 height 7
click at [26, 131] on div at bounding box center [25, 134] width 7 height 7
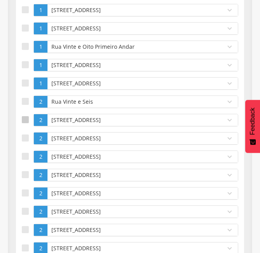
scroll to position [3674, 0]
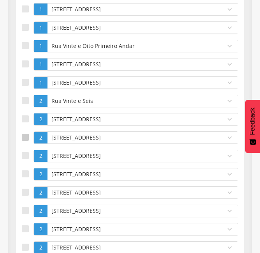
click at [24, 134] on div at bounding box center [25, 137] width 7 height 7
click at [25, 152] on div at bounding box center [25, 155] width 7 height 7
click at [23, 170] on div at bounding box center [25, 173] width 7 height 7
drag, startPoint x: 26, startPoint y: 182, endPoint x: 27, endPoint y: 201, distance: 18.3
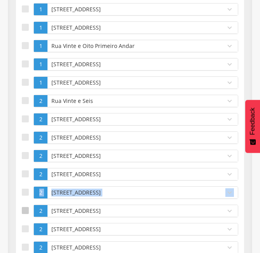
click at [27, 207] on div at bounding box center [25, 210] width 7 height 7
click at [24, 188] on div at bounding box center [25, 191] width 7 height 7
click at [24, 225] on div at bounding box center [25, 228] width 7 height 7
click at [24, 243] on div at bounding box center [25, 246] width 7 height 7
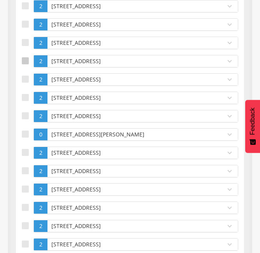
scroll to position [3861, 0]
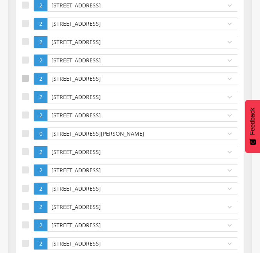
click at [23, 75] on div at bounding box center [25, 78] width 7 height 7
click at [26, 93] on div at bounding box center [25, 96] width 7 height 7
drag, startPoint x: 26, startPoint y: 106, endPoint x: 25, endPoint y: 122, distance: 16.8
click at [25, 130] on div at bounding box center [25, 133] width 7 height 7
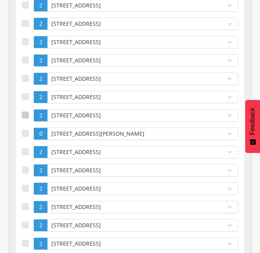
click at [25, 111] on div at bounding box center [25, 114] width 7 height 7
click at [26, 146] on label at bounding box center [28, 152] width 12 height 12
click at [27, 166] on div at bounding box center [25, 169] width 7 height 7
click at [24, 185] on label at bounding box center [28, 188] width 12 height 12
click at [26, 203] on div at bounding box center [25, 206] width 7 height 7
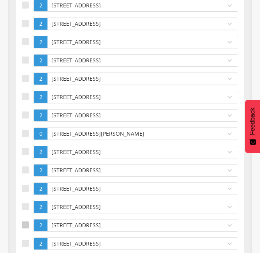
click at [25, 221] on div at bounding box center [25, 224] width 7 height 7
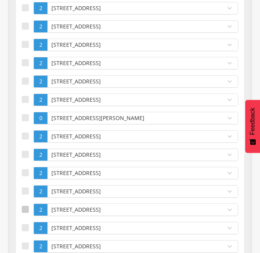
click at [25, 224] on div at bounding box center [25, 227] width 7 height 7
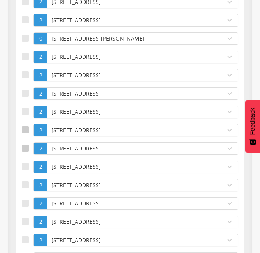
scroll to position [3970, 0]
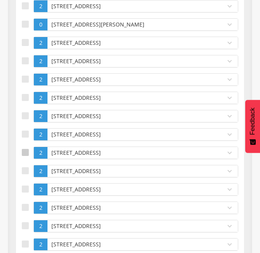
click at [24, 149] on div at bounding box center [25, 152] width 7 height 7
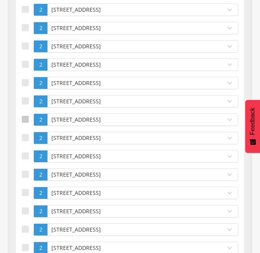
scroll to position [4017, 0]
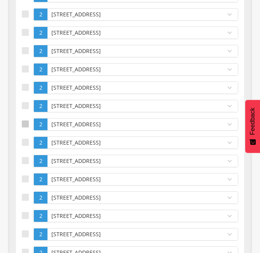
click at [26, 120] on div at bounding box center [25, 123] width 7 height 7
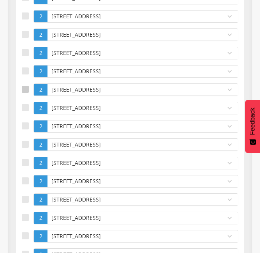
scroll to position [4064, 0]
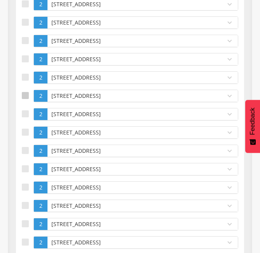
click at [23, 92] on div at bounding box center [25, 95] width 7 height 7
click at [24, 110] on div at bounding box center [25, 113] width 7 height 7
click at [27, 129] on div at bounding box center [25, 132] width 7 height 7
click at [28, 147] on div at bounding box center [25, 150] width 7 height 7
click at [27, 165] on div at bounding box center [25, 168] width 7 height 7
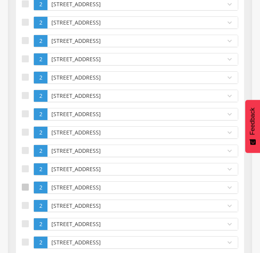
click at [26, 181] on label at bounding box center [28, 187] width 12 height 12
click at [26, 202] on div at bounding box center [25, 205] width 7 height 7
click at [25, 220] on div at bounding box center [25, 223] width 7 height 7
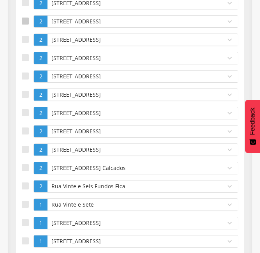
scroll to position [4250, 0]
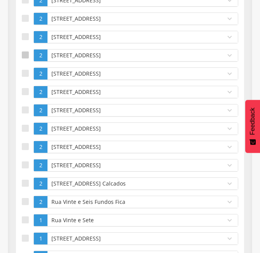
click at [26, 51] on div at bounding box center [25, 54] width 7 height 7
click at [25, 70] on div at bounding box center [25, 73] width 7 height 7
click at [24, 88] on div at bounding box center [25, 91] width 7 height 7
click at [24, 106] on div at bounding box center [25, 109] width 7 height 7
click at [25, 125] on div at bounding box center [25, 128] width 7 height 7
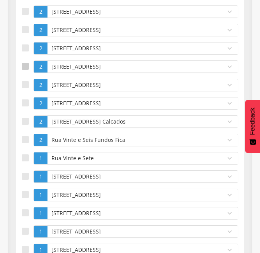
scroll to position [4313, 0]
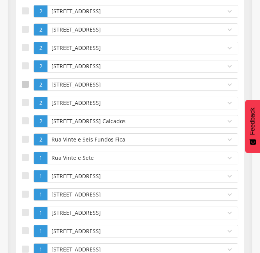
click at [28, 81] on div at bounding box center [25, 84] width 7 height 7
click at [27, 97] on label at bounding box center [28, 103] width 12 height 12
click at [28, 117] on div at bounding box center [25, 120] width 7 height 7
click at [27, 136] on div at bounding box center [25, 139] width 7 height 7
click at [24, 154] on div at bounding box center [25, 157] width 7 height 7
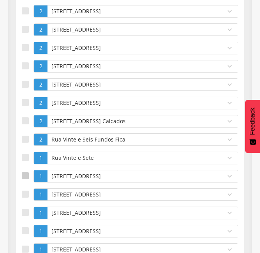
click at [25, 172] on div at bounding box center [25, 175] width 7 height 7
click at [27, 190] on div at bounding box center [25, 193] width 7 height 7
click at [26, 206] on label at bounding box center [28, 212] width 12 height 12
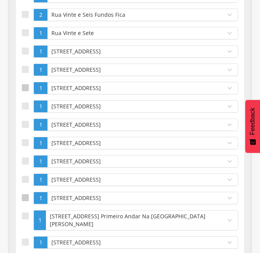
scroll to position [4453, 0]
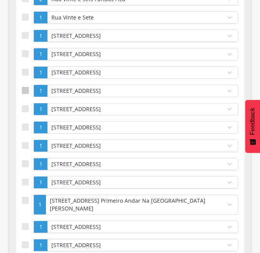
click at [26, 85] on label at bounding box center [28, 91] width 12 height 12
click at [25, 105] on div at bounding box center [25, 108] width 7 height 7
click at [25, 123] on div at bounding box center [25, 126] width 7 height 7
click at [25, 142] on div at bounding box center [25, 145] width 7 height 7
click at [25, 160] on div at bounding box center [25, 163] width 7 height 7
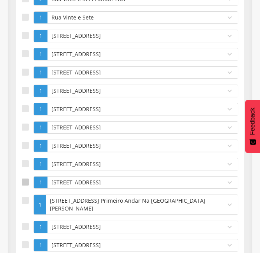
click at [25, 178] on div at bounding box center [25, 181] width 7 height 7
click at [23, 197] on div at bounding box center [25, 200] width 7 height 7
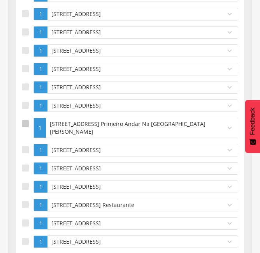
scroll to position [4531, 0]
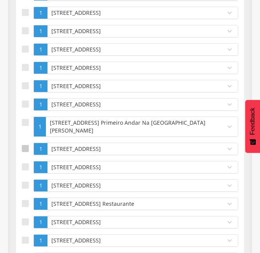
click at [25, 145] on div at bounding box center [25, 148] width 7 height 7
click at [25, 163] on div at bounding box center [25, 166] width 7 height 7
click at [26, 181] on div at bounding box center [25, 184] width 7 height 7
click at [25, 200] on div at bounding box center [25, 203] width 7 height 7
click at [24, 218] on div at bounding box center [25, 221] width 7 height 7
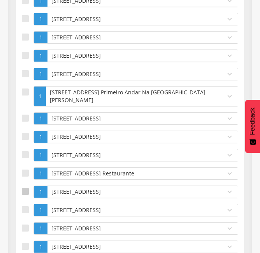
scroll to position [4562, 0]
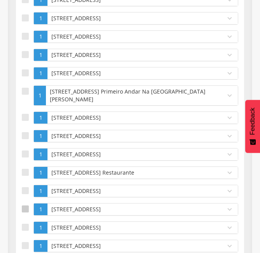
click at [26, 203] on label at bounding box center [28, 209] width 12 height 12
click at [25, 224] on div at bounding box center [25, 227] width 7 height 7
click at [25, 242] on div at bounding box center [25, 245] width 7 height 7
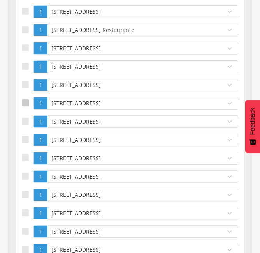
scroll to position [4718, 0]
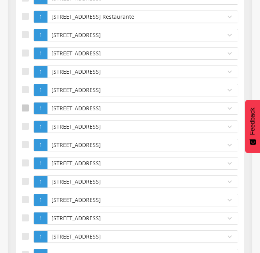
click at [24, 104] on div at bounding box center [25, 107] width 7 height 7
click at [25, 120] on label at bounding box center [28, 126] width 12 height 12
click at [24, 141] on div at bounding box center [25, 144] width 7 height 7
click at [25, 159] on div at bounding box center [25, 162] width 7 height 7
drag, startPoint x: 23, startPoint y: 171, endPoint x: 23, endPoint y: 190, distance: 18.7
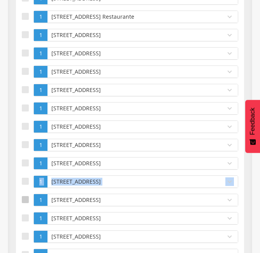
click at [23, 196] on div at bounding box center [25, 199] width 7 height 7
click at [24, 178] on div at bounding box center [25, 181] width 7 height 7
click at [28, 214] on div at bounding box center [25, 217] width 7 height 7
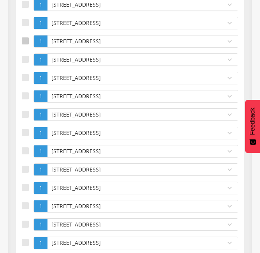
scroll to position [4905, 0]
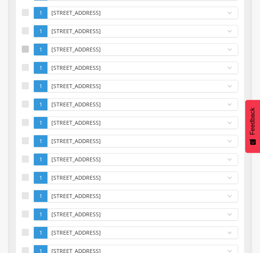
click at [26, 46] on div at bounding box center [25, 49] width 7 height 7
click at [26, 62] on label at bounding box center [28, 68] width 12 height 12
click at [26, 82] on div at bounding box center [25, 85] width 7 height 7
click at [27, 100] on div at bounding box center [25, 103] width 7 height 7
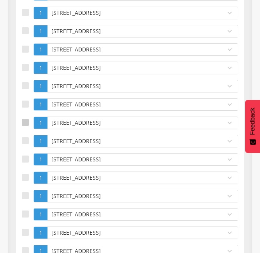
click at [25, 119] on div at bounding box center [25, 122] width 7 height 7
click at [24, 137] on div at bounding box center [25, 140] width 7 height 7
click at [24, 155] on div at bounding box center [25, 158] width 7 height 7
click at [23, 174] on div at bounding box center [25, 177] width 7 height 7
click at [25, 192] on div at bounding box center [25, 195] width 7 height 7
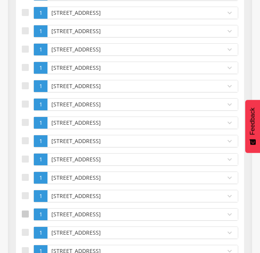
click at [25, 210] on div at bounding box center [25, 213] width 7 height 7
click at [25, 226] on label at bounding box center [28, 232] width 12 height 12
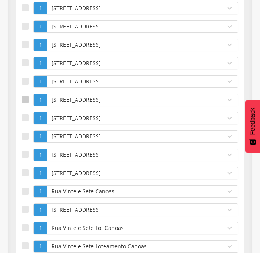
scroll to position [5060, 0]
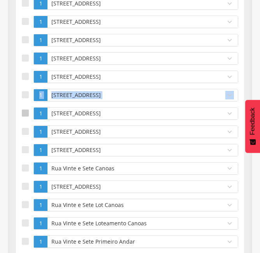
drag, startPoint x: 29, startPoint y: 85, endPoint x: 27, endPoint y: 100, distance: 15.3
click at [25, 91] on label at bounding box center [28, 95] width 12 height 12
click at [26, 109] on div at bounding box center [25, 112] width 7 height 7
click at [26, 125] on label at bounding box center [28, 131] width 12 height 12
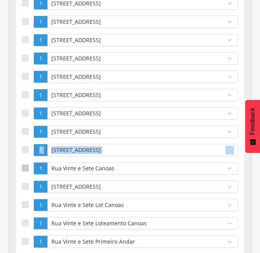
drag, startPoint x: 26, startPoint y: 138, endPoint x: 24, endPoint y: 163, distance: 24.6
click at [24, 164] on div at bounding box center [25, 167] width 7 height 7
click at [25, 180] on label at bounding box center [28, 186] width 12 height 12
click at [25, 146] on div at bounding box center [25, 149] width 7 height 7
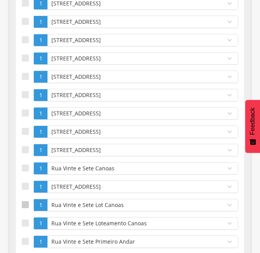
click at [23, 201] on div at bounding box center [25, 204] width 7 height 7
click at [26, 219] on div at bounding box center [25, 222] width 7 height 7
click at [27, 238] on div at bounding box center [25, 241] width 7 height 7
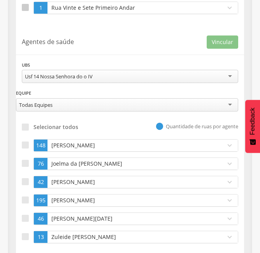
scroll to position [5298, 0]
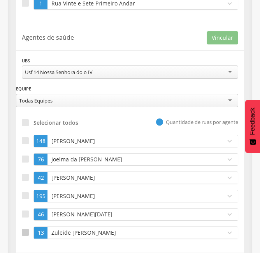
click at [26, 228] on label at bounding box center [28, 232] width 12 height 12
click at [218, 31] on button "Vincular" at bounding box center [223, 37] width 32 height 13
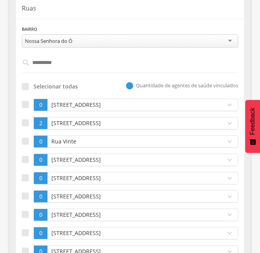
scroll to position [0, 0]
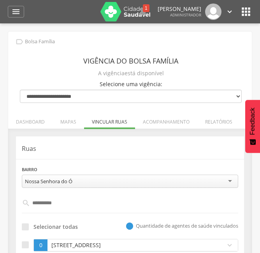
click at [79, 200] on input "*********" at bounding box center [130, 202] width 200 height 13
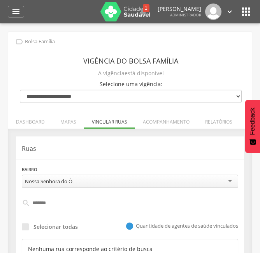
click at [116, 166] on div "**********" at bounding box center [130, 176] width 217 height 23
click at [55, 205] on input "******" at bounding box center [130, 202] width 200 height 13
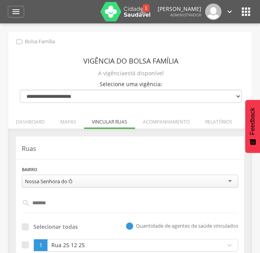
click at [94, 221] on div "Selecionar todas  Quantidade de agentes de saúde vinculados" at bounding box center [130, 226] width 217 height 14
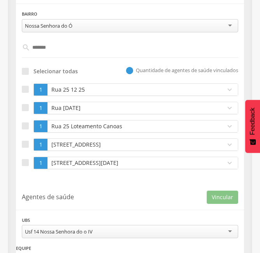
scroll to position [156, 0]
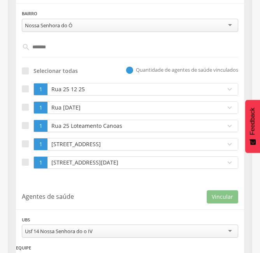
click at [72, 95] on div "1 Rua 25 12 25 expand_more Bairro (CadÚnico): Nossa Senhora do Ó Agentes de saú…" at bounding box center [135, 89] width 205 height 12
click at [69, 93] on div "Rua 25 12 25" at bounding box center [135, 89] width 174 height 12
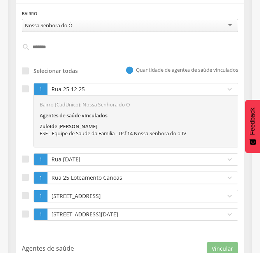
click at [69, 93] on div "Rua 25 12 25" at bounding box center [135, 89] width 174 height 12
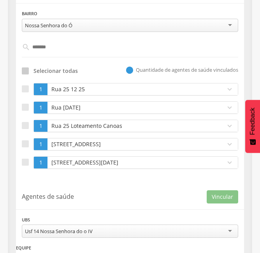
click at [28, 70] on div at bounding box center [25, 70] width 7 height 7
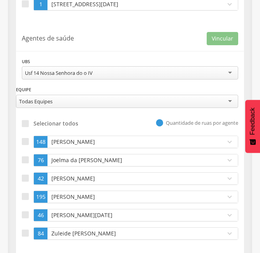
scroll to position [322, 0]
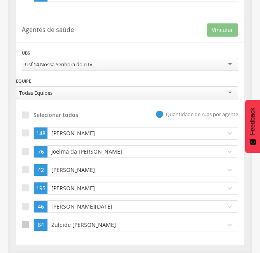
click at [27, 224] on div at bounding box center [25, 224] width 7 height 7
click at [224, 25] on button "Vincular" at bounding box center [223, 29] width 32 height 13
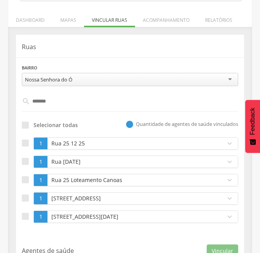
click at [56, 102] on input "******" at bounding box center [130, 101] width 200 height 13
type input "*"
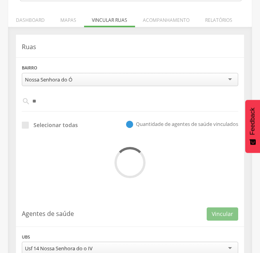
type input "*"
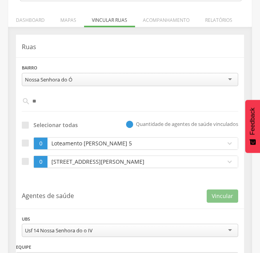
type input "*"
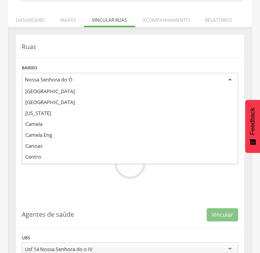
click at [53, 76] on div "Nossa Senhora do Ó" at bounding box center [49, 79] width 48 height 7
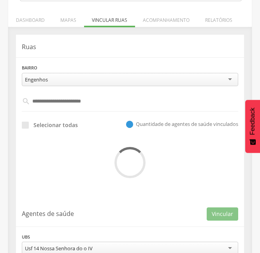
click at [63, 103] on input "text" at bounding box center [130, 101] width 200 height 13
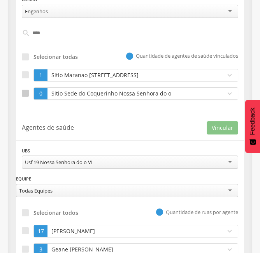
click at [27, 91] on div at bounding box center [25, 93] width 7 height 7
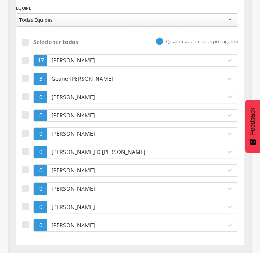
scroll to position [341, 0]
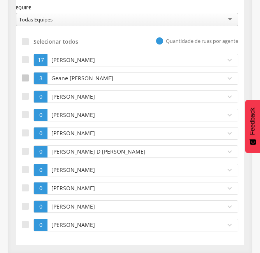
click at [29, 78] on label at bounding box center [28, 78] width 12 height 12
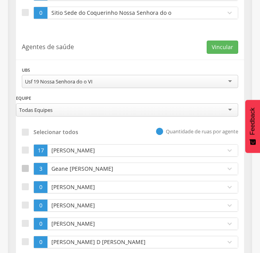
scroll to position [232, 0]
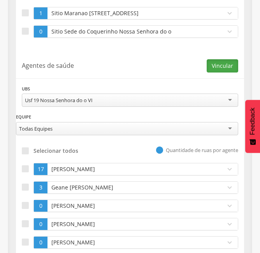
click at [220, 65] on button "Vincular" at bounding box center [223, 65] width 32 height 13
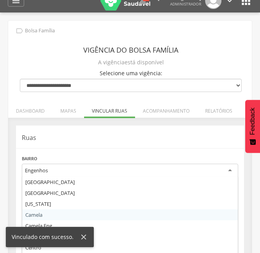
scroll to position [33, 0]
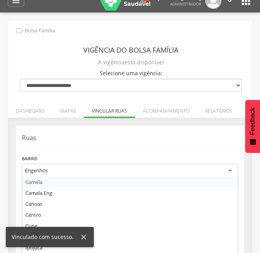
click at [96, 176] on div "Engenhos Alto [GEOGRAPHIC_DATA] [GEOGRAPHIC_DATA] [US_STATE] [GEOGRAPHIC_DATA] …" at bounding box center [130, 171] width 217 height 14
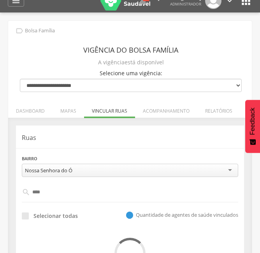
scroll to position [0, 0]
click at [78, 147] on div "**********" at bounding box center [130, 189] width 228 height 129
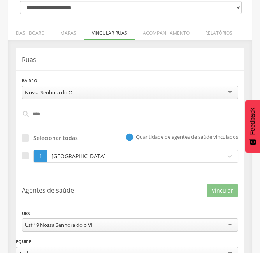
scroll to position [104, 0]
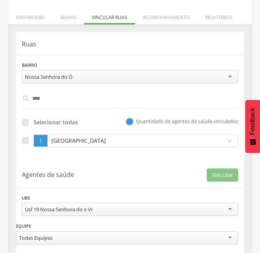
click at [62, 103] on input "****" at bounding box center [130, 98] width 200 height 13
click at [88, 140] on p "[GEOGRAPHIC_DATA]" at bounding box center [134, 141] width 170 height 8
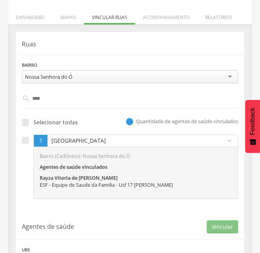
click at [88, 140] on p "[GEOGRAPHIC_DATA]" at bounding box center [134, 141] width 170 height 8
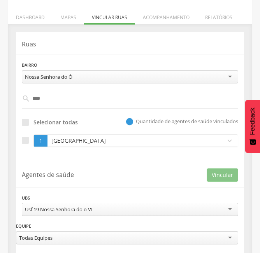
click at [51, 98] on input "****" at bounding box center [130, 98] width 200 height 13
type input "*"
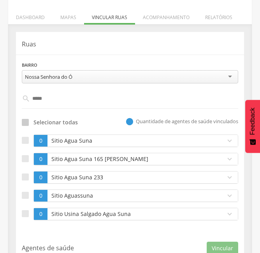
type input "****"
click at [25, 120] on div at bounding box center [25, 122] width 7 height 7
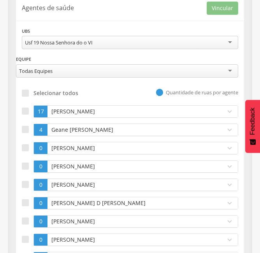
scroll to position [369, 0]
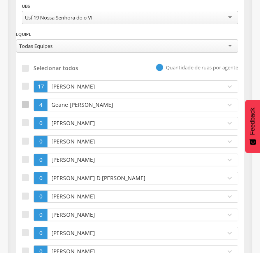
click at [22, 103] on div at bounding box center [25, 104] width 7 height 7
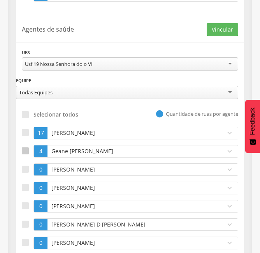
scroll to position [322, 0]
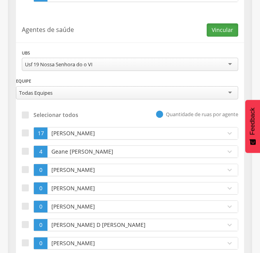
click at [225, 30] on button "Vincular" at bounding box center [223, 29] width 32 height 13
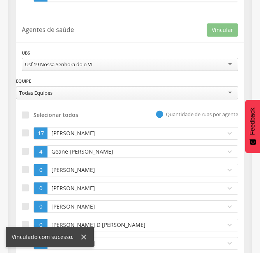
scroll to position [102, 0]
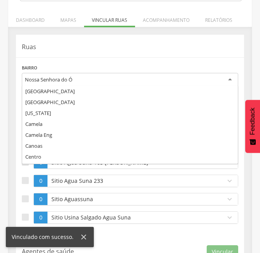
click at [51, 85] on div "Nossa Senhora do Ó" at bounding box center [130, 80] width 217 height 14
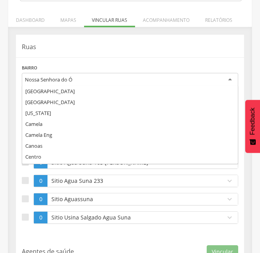
scroll to position [97, 0]
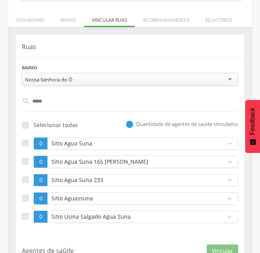
click at [52, 65] on div "**********" at bounding box center [130, 74] width 217 height 23
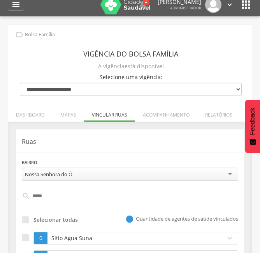
scroll to position [0, 0]
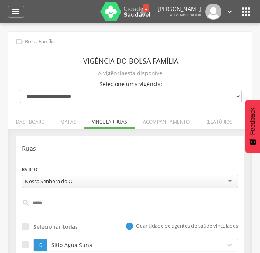
click at [19, 18] on div " Dashboard Supervisão Produtividade Mapa da cidade Mapa de cobertura Ranking A…" at bounding box center [130, 11] width 245 height 23
click at [16, 16] on icon "" at bounding box center [15, 11] width 9 height 9
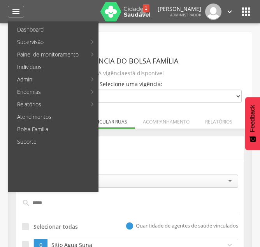
click at [125, 142] on header "Ruas" at bounding box center [130, 147] width 217 height 11
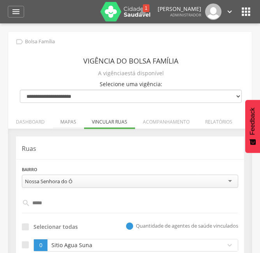
click at [68, 118] on li "Mapas" at bounding box center [69, 120] width 32 height 18
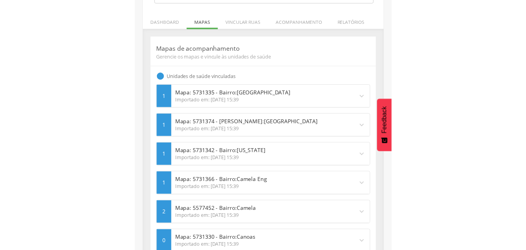
scroll to position [94, 0]
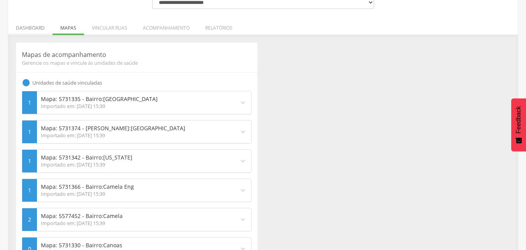
click at [41, 27] on li "Dashboard" at bounding box center [30, 26] width 44 height 18
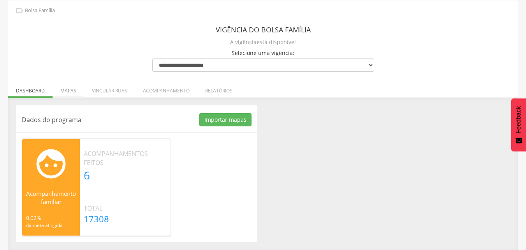
click at [63, 91] on li "Mapas" at bounding box center [69, 88] width 32 height 18
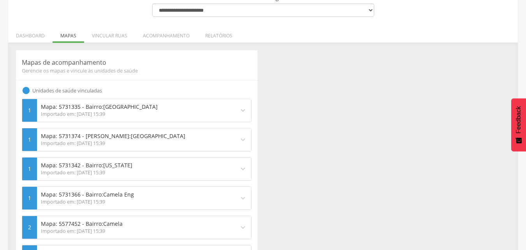
scroll to position [94, 0]
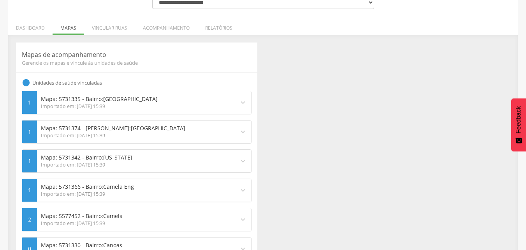
click at [231, 97] on div "Mapa: 5731335 - Bairro: [GEOGRAPHIC_DATA] Importado em: [DATE] 15:39" at bounding box center [136, 102] width 198 height 23
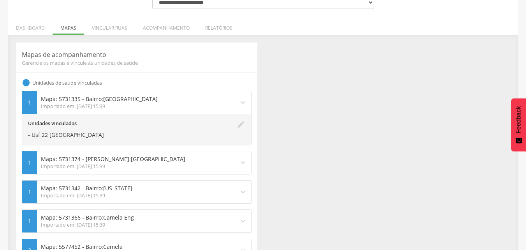
click at [239, 99] on icon "expand_more" at bounding box center [243, 102] width 9 height 9
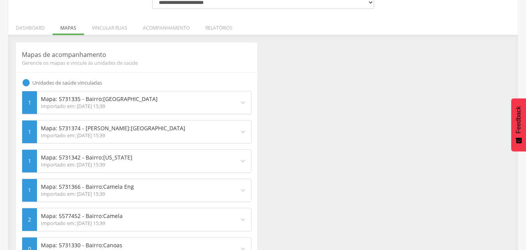
click at [239, 129] on icon "expand_more" at bounding box center [243, 131] width 9 height 9
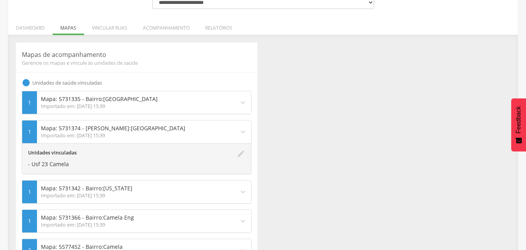
click at [239, 129] on icon "expand_more" at bounding box center [243, 131] width 9 height 9
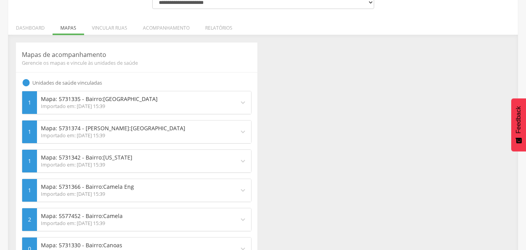
click at [239, 156] on div "expand_more" at bounding box center [245, 161] width 12 height 23
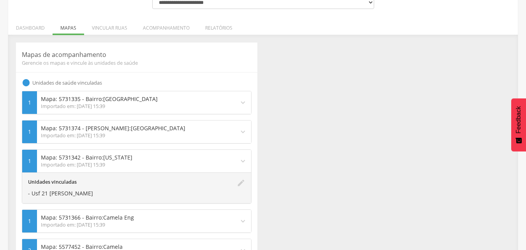
click at [239, 156] on div "expand_more" at bounding box center [245, 161] width 12 height 23
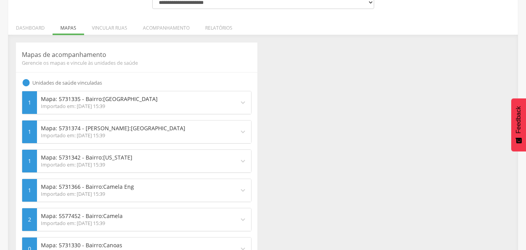
click at [243, 194] on icon "expand_more" at bounding box center [243, 190] width 9 height 9
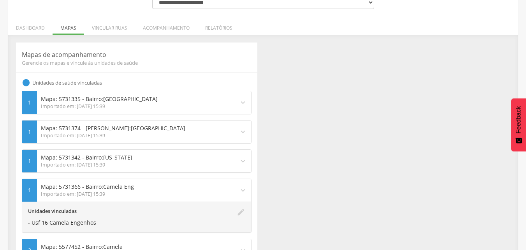
click at [243, 189] on icon "expand_more" at bounding box center [243, 190] width 9 height 9
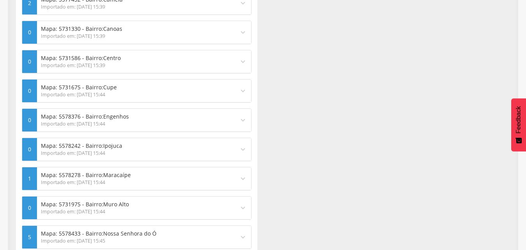
scroll to position [312, 0]
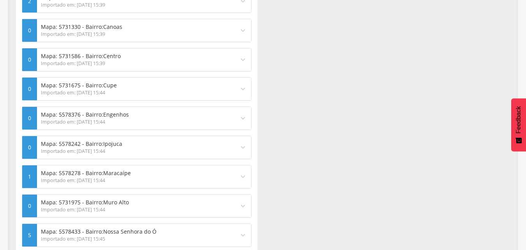
click at [211, 117] on p "Mapa: 5578376 - Bairro: Engenhos" at bounding box center [136, 115] width 190 height 8
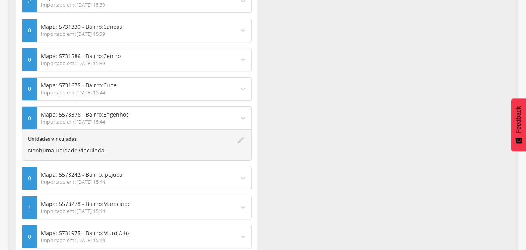
click at [260, 136] on div "Mapas de acompanhamento Gerencie os mapas e vincule às unidades de saúde  Unid…" at bounding box center [263, 165] width 506 height 683
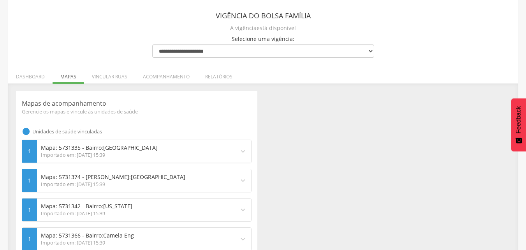
scroll to position [47, 0]
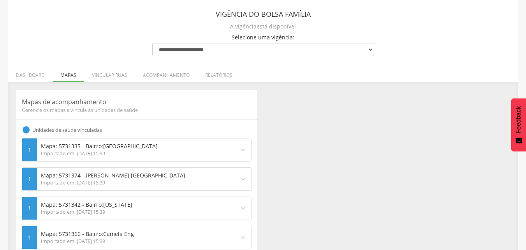
click at [81, 108] on span "Gerencie os mapas e vincule às unidades de saúde" at bounding box center [137, 109] width 230 height 7
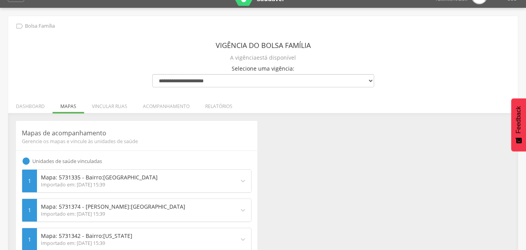
scroll to position [0, 0]
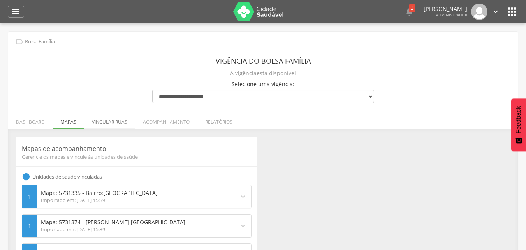
click at [105, 127] on li "Vincular ruas" at bounding box center [109, 120] width 51 height 18
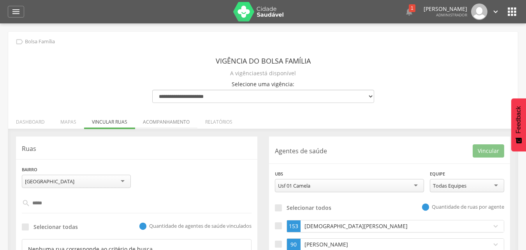
click at [174, 127] on li "Acompanhamento" at bounding box center [166, 120] width 62 height 18
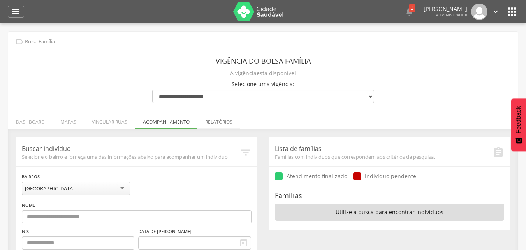
click at [219, 125] on li "Relatórios" at bounding box center [218, 120] width 43 height 18
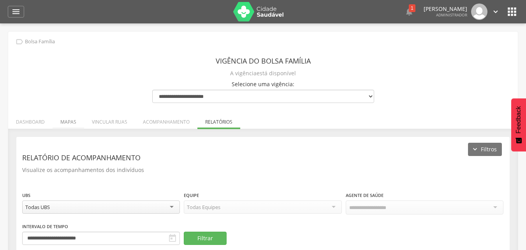
click at [72, 121] on li "Mapas" at bounding box center [69, 120] width 32 height 18
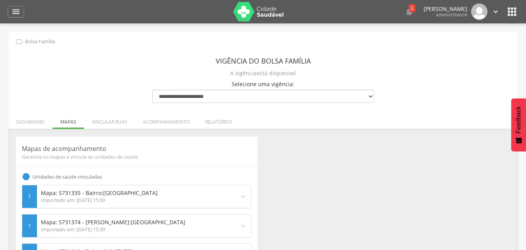
click at [260, 12] on icon "" at bounding box center [495, 11] width 9 height 9
click at [260, 39] on div " Bolsa Família" at bounding box center [263, 41] width 498 height 9
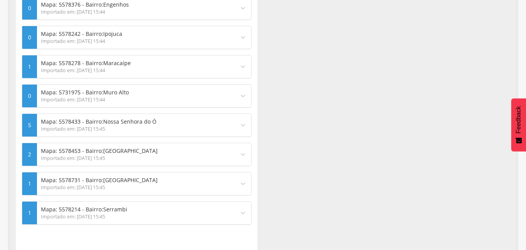
scroll to position [436, 0]
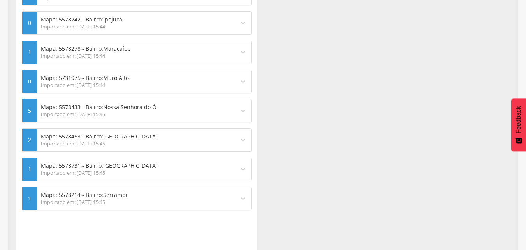
click at [92, 113] on div "Importado em: [DATE] 15:45" at bounding box center [136, 114] width 190 height 7
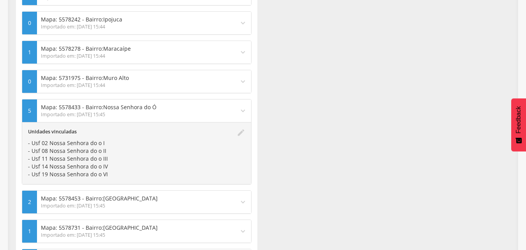
click at [92, 113] on div "Importado em: [DATE] 15:45" at bounding box center [136, 114] width 190 height 7
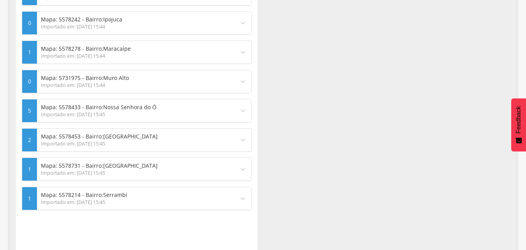
click at [99, 136] on p "Mapa: 5578453 - Bairro: [GEOGRAPHIC_DATA]" at bounding box center [136, 136] width 190 height 8
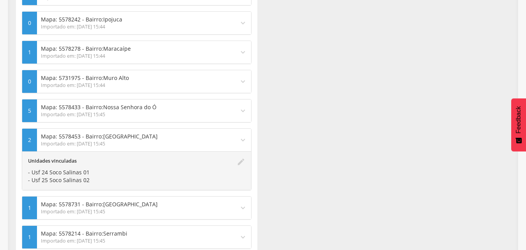
click at [99, 136] on p "Mapa: 5578453 - Bairro: [GEOGRAPHIC_DATA]" at bounding box center [136, 136] width 190 height 8
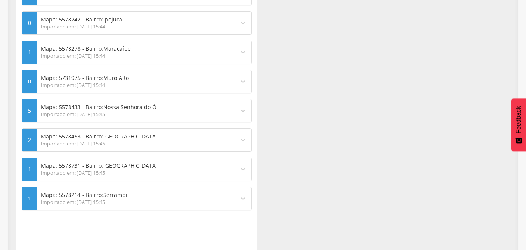
click at [97, 166] on p "Mapa: 5578731 - Bairro: [GEOGRAPHIC_DATA]" at bounding box center [136, 166] width 190 height 8
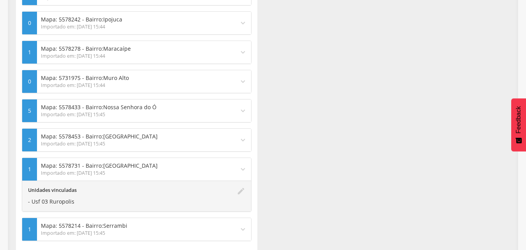
click at [97, 166] on p "Mapa: 5578731 - Bairro: [GEOGRAPHIC_DATA]" at bounding box center [136, 166] width 190 height 8
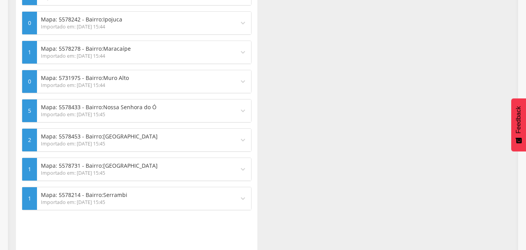
click at [99, 192] on p "Mapa: 5578214 - Bairro: Serrambi" at bounding box center [136, 195] width 190 height 8
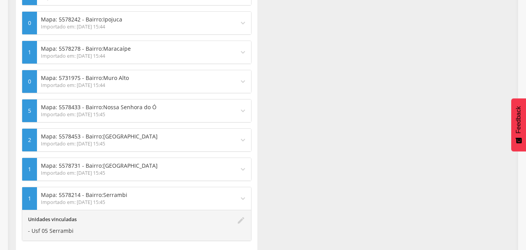
click at [99, 192] on p "Mapa: 5578214 - Bairro: Serrambi" at bounding box center [136, 195] width 190 height 8
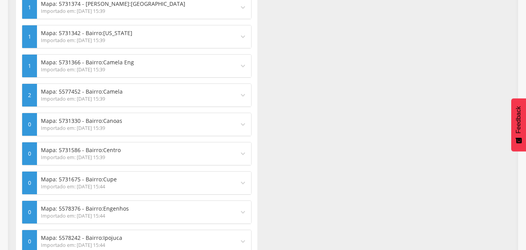
scroll to position [0, 0]
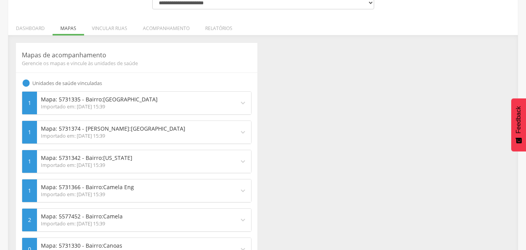
scroll to position [109, 0]
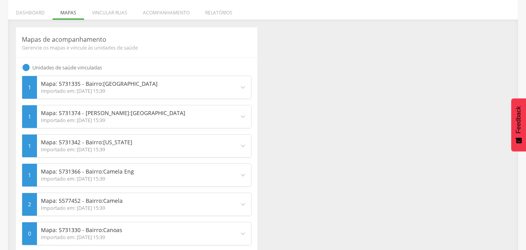
click at [242, 90] on icon "expand_more" at bounding box center [243, 87] width 9 height 9
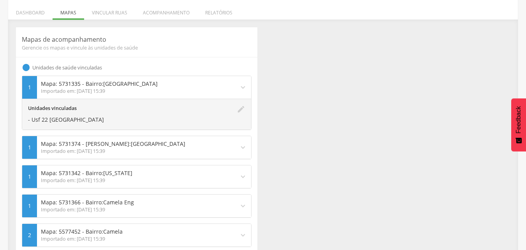
click at [240, 113] on icon "edit" at bounding box center [241, 114] width 9 height 19
type input "**********"
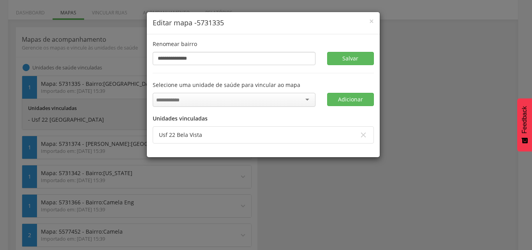
click at [260, 100] on div "**********" at bounding box center [266, 125] width 532 height 250
click at [260, 21] on span "×" at bounding box center [371, 21] width 5 height 11
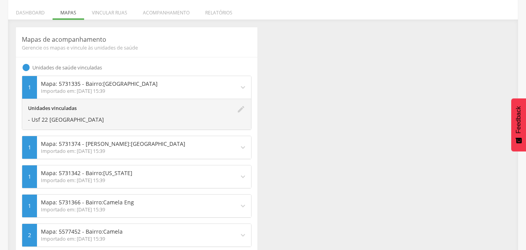
click at [241, 87] on icon "expand_more" at bounding box center [243, 87] width 9 height 9
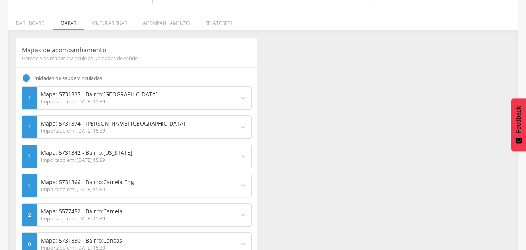
scroll to position [60, 0]
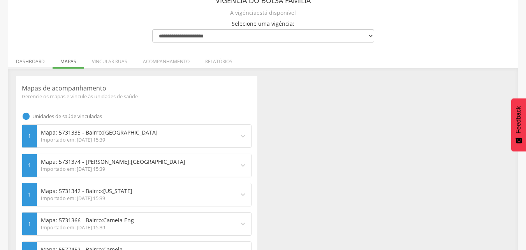
click at [41, 59] on li "Dashboard" at bounding box center [30, 59] width 44 height 18
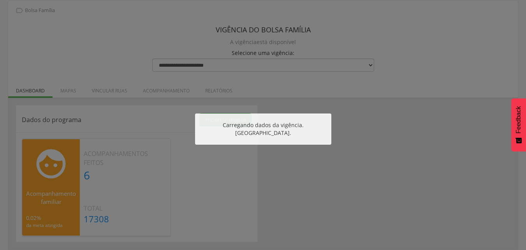
scroll to position [31, 0]
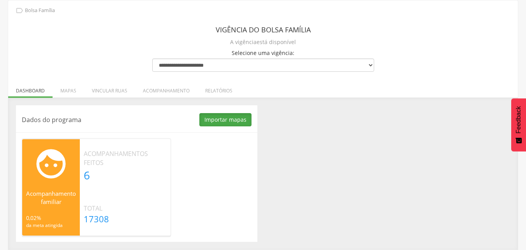
click at [211, 122] on button "Importar mapas" at bounding box center [225, 119] width 52 height 13
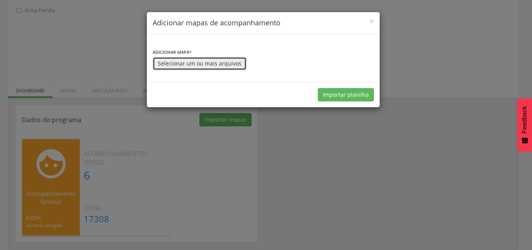
click at [183, 68] on button "Selecionar um ou mais arquivos" at bounding box center [200, 63] width 94 height 13
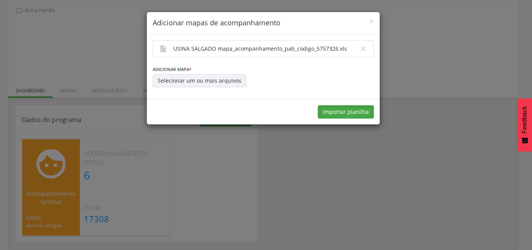
click at [260, 110] on button "Importar planilha" at bounding box center [346, 111] width 56 height 13
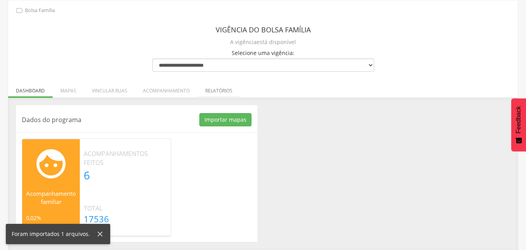
click at [223, 91] on li "Relatórios" at bounding box center [218, 88] width 43 height 18
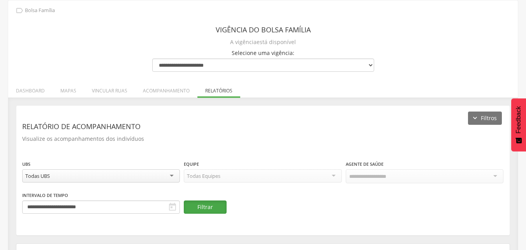
click at [212, 204] on button "Filtrar" at bounding box center [205, 206] width 43 height 13
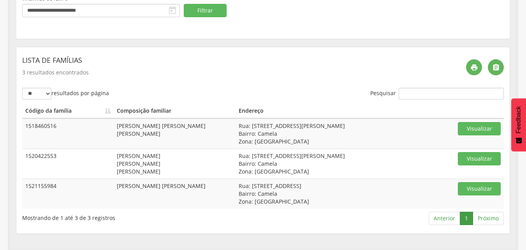
scroll to position [250, 0]
click at [260, 53] on div " " at bounding box center [482, 67] width 44 height 29
click at [260, 59] on div "" at bounding box center [474, 67] width 16 height 16
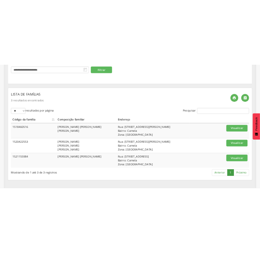
scroll to position [32, 0]
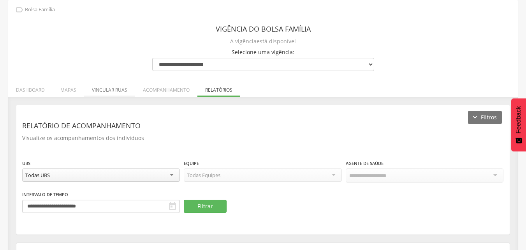
click at [114, 91] on li "Vincular ruas" at bounding box center [109, 88] width 51 height 18
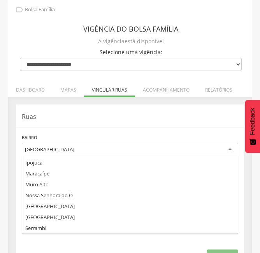
scroll to position [0, 0]
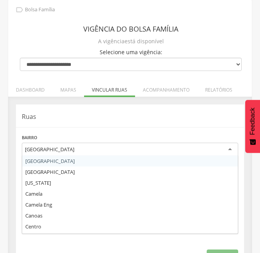
click at [105, 147] on div "[GEOGRAPHIC_DATA]" at bounding box center [130, 150] width 217 height 14
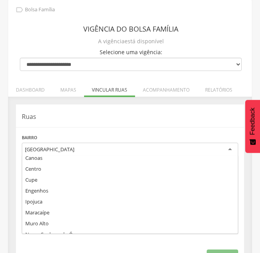
scroll to position [107, 0]
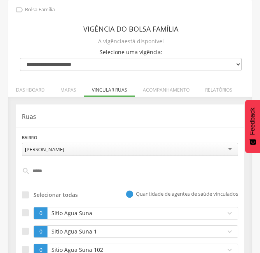
click at [91, 127] on hr at bounding box center [130, 127] width 228 height 0
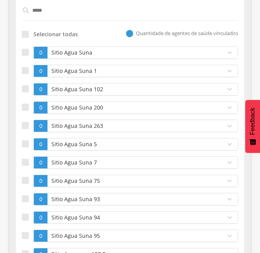
scroll to position [203, 0]
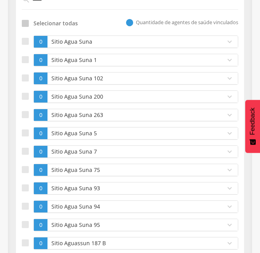
click at [30, 26] on label "Selecionar todas" at bounding box center [50, 23] width 56 height 8
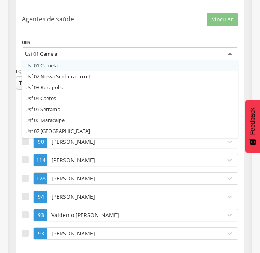
scroll to position [0, 0]
click at [36, 50] on div "Usf 01 Camela" at bounding box center [130, 54] width 217 height 14
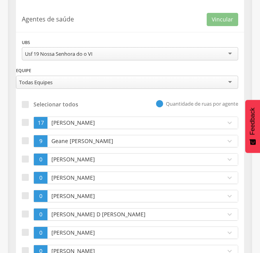
scroll to position [689, 0]
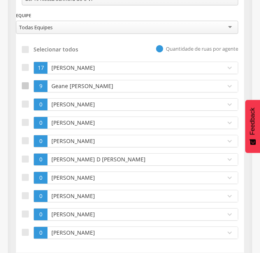
click at [28, 82] on div at bounding box center [25, 85] width 7 height 7
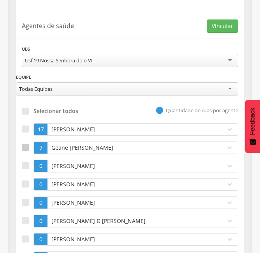
scroll to position [611, 0]
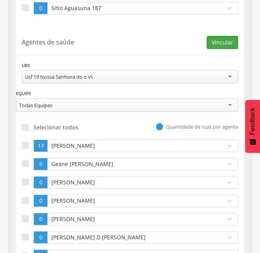
click at [225, 36] on button "Vincular" at bounding box center [223, 42] width 32 height 13
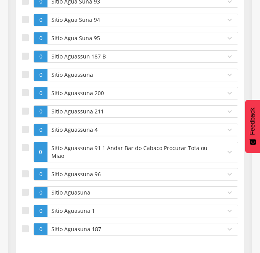
scroll to position [169, 0]
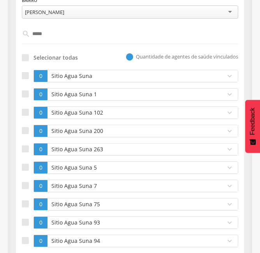
click at [50, 40] on input "****" at bounding box center [130, 33] width 200 height 13
type input "*"
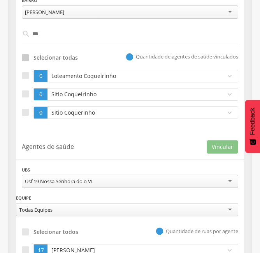
click at [26, 61] on div at bounding box center [25, 57] width 7 height 7
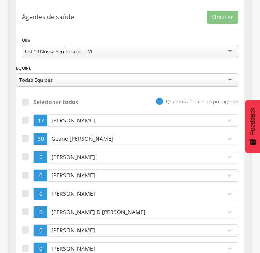
scroll to position [309, 0]
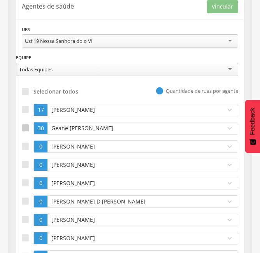
click at [29, 126] on label at bounding box center [28, 128] width 12 height 12
click at [236, 9] on button "Vincular" at bounding box center [223, 6] width 32 height 13
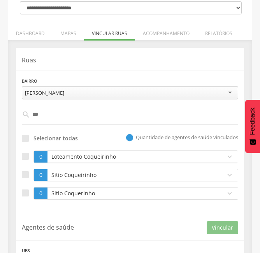
click at [46, 112] on input "***" at bounding box center [130, 114] width 200 height 13
type input "*"
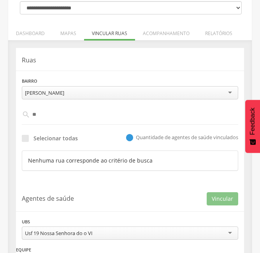
type input "*"
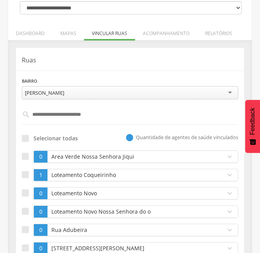
click at [74, 113] on input "text" at bounding box center [130, 114] width 200 height 13
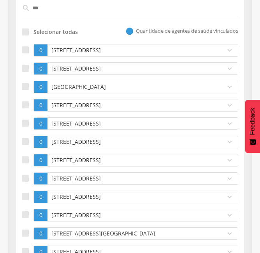
scroll to position [193, 0]
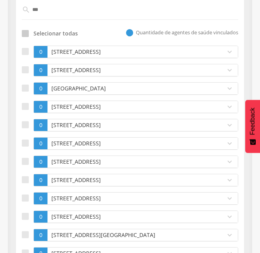
click at [26, 31] on div at bounding box center [25, 33] width 7 height 7
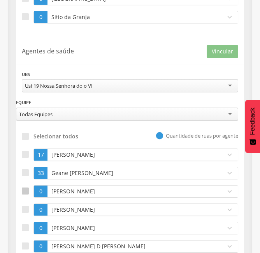
scroll to position [614, 0]
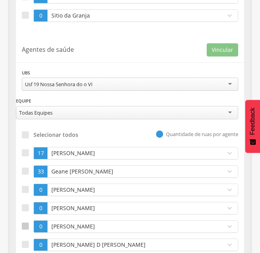
click at [32, 225] on label at bounding box center [28, 226] width 12 height 12
click at [234, 50] on button "Vincular" at bounding box center [223, 49] width 32 height 13
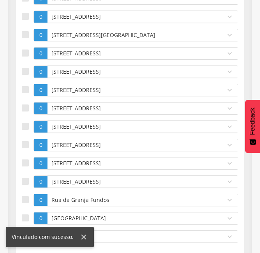
scroll to position [172, 0]
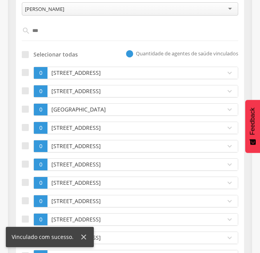
click at [49, 33] on input "***" at bounding box center [130, 30] width 200 height 13
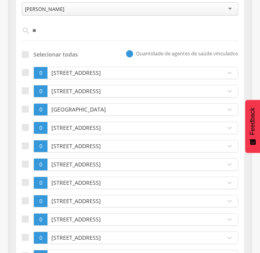
type input "*"
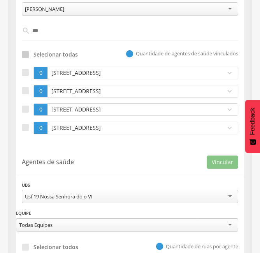
click at [28, 56] on div at bounding box center [25, 54] width 7 height 7
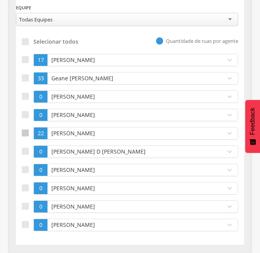
click at [28, 139] on label at bounding box center [28, 133] width 12 height 12
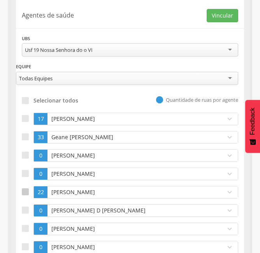
scroll to position [315, 0]
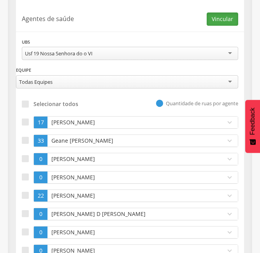
click at [215, 20] on button "Vincular" at bounding box center [223, 18] width 32 height 13
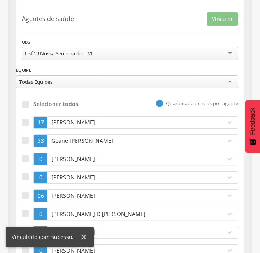
scroll to position [94, 0]
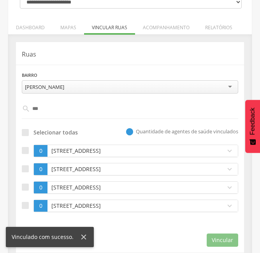
click at [60, 105] on input "***" at bounding box center [130, 108] width 200 height 13
type input "*"
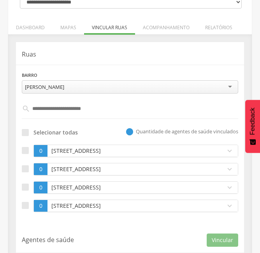
type input "*"
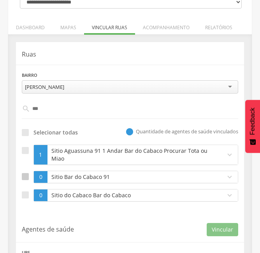
click at [33, 171] on label at bounding box center [28, 177] width 12 height 12
click at [28, 191] on div at bounding box center [25, 194] width 7 height 7
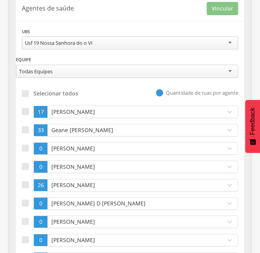
click at [28, 171] on ul "17 Cicero Amaro da Silva expand_more Ruas vinculadas Sitio Dourado 5 A Engenhos…" at bounding box center [130, 194] width 217 height 177
click at [27, 181] on div at bounding box center [25, 184] width 7 height 7
drag, startPoint x: 229, startPoint y: 7, endPoint x: 221, endPoint y: 3, distance: 9.1
click at [221, 3] on div "**********" at bounding box center [130, 145] width 228 height 302
click at [221, 3] on button "Vincular" at bounding box center [223, 8] width 32 height 13
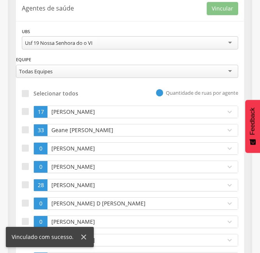
scroll to position [94, 0]
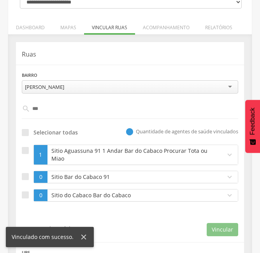
click at [47, 109] on input "***" at bounding box center [130, 108] width 200 height 13
type input "*"
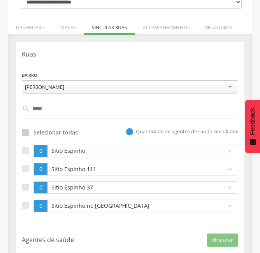
click at [27, 130] on div at bounding box center [25, 132] width 7 height 7
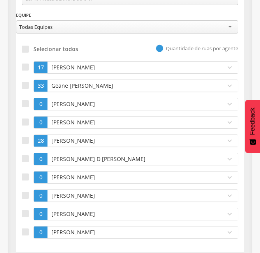
scroll to position [377, 0]
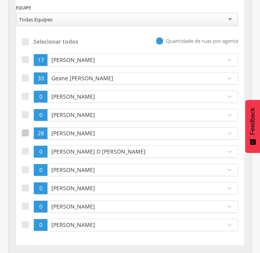
click at [28, 135] on div at bounding box center [25, 132] width 7 height 7
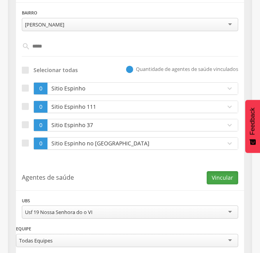
click at [230, 175] on button "Vincular" at bounding box center [223, 177] width 32 height 13
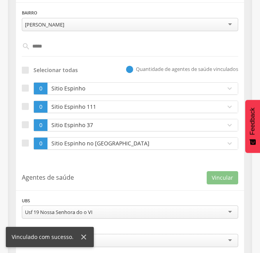
click at [54, 40] on input "*****" at bounding box center [130, 46] width 200 height 13
type input "*"
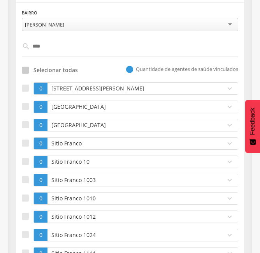
click at [30, 68] on label "Selecionar todas" at bounding box center [50, 70] width 56 height 8
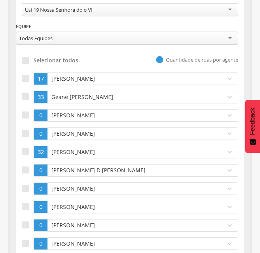
scroll to position [652, 0]
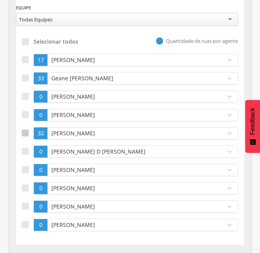
click at [25, 138] on label at bounding box center [28, 133] width 12 height 12
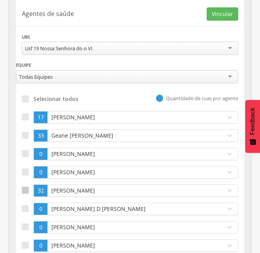
scroll to position [590, 0]
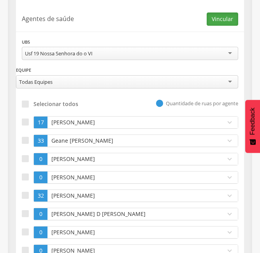
click at [226, 21] on button "Vincular" at bounding box center [223, 18] width 32 height 13
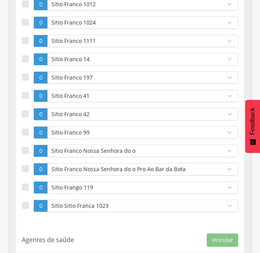
scroll to position [148, 0]
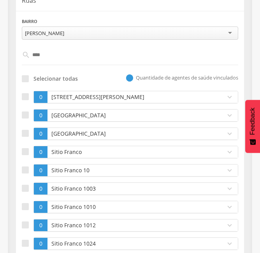
click at [69, 57] on input "****" at bounding box center [130, 54] width 200 height 13
type input "*"
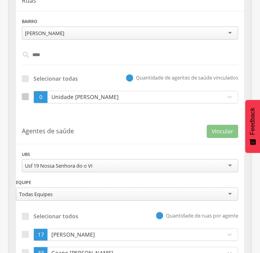
type input "****"
click at [26, 97] on div at bounding box center [25, 96] width 7 height 7
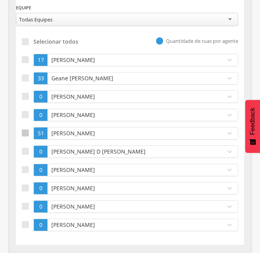
click at [25, 134] on div at bounding box center [25, 132] width 7 height 7
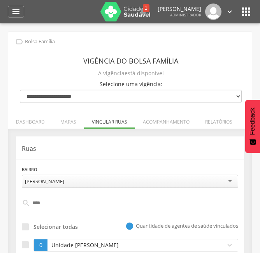
scroll to position [221, 0]
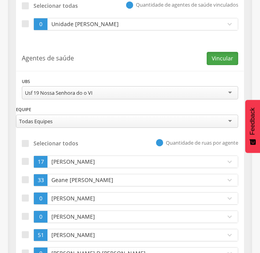
click at [225, 65] on button "Vincular" at bounding box center [223, 58] width 32 height 13
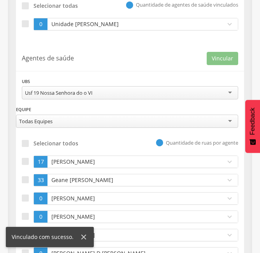
scroll to position [322, 0]
